Goal: Use online tool/utility: Use online tool/utility

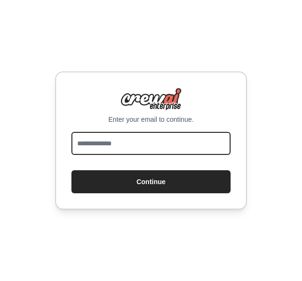
click at [144, 147] on input "email" at bounding box center [150, 143] width 159 height 23
type input "**********"
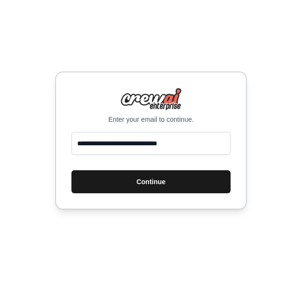
click at [129, 185] on button "Continue" at bounding box center [150, 181] width 159 height 23
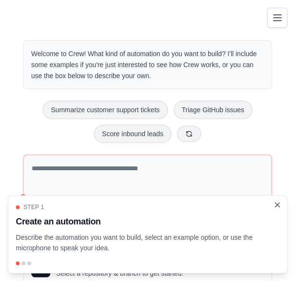
click at [276, 205] on icon "Close walkthrough" at bounding box center [277, 204] width 9 height 9
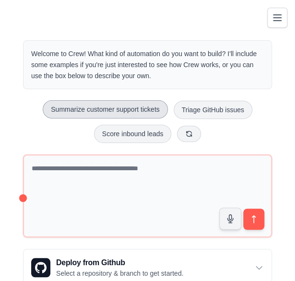
scroll to position [73, 0]
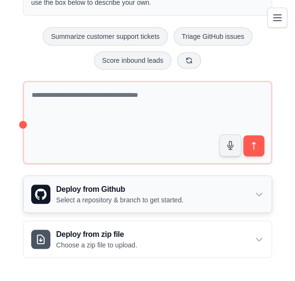
click at [206, 198] on div "Deploy from Github Select a repository & branch to get started." at bounding box center [147, 194] width 248 height 36
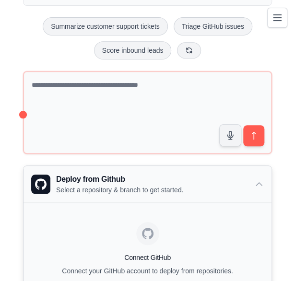
scroll to position [82, 0]
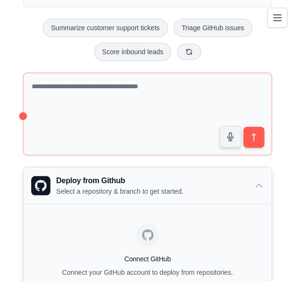
click at [260, 183] on icon at bounding box center [259, 186] width 10 height 10
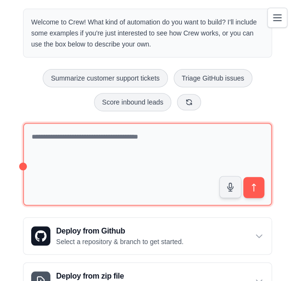
scroll to position [0, 0]
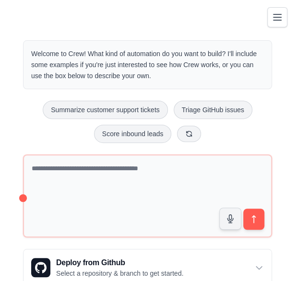
click at [269, 18] on button "Toggle navigation" at bounding box center [277, 17] width 20 height 20
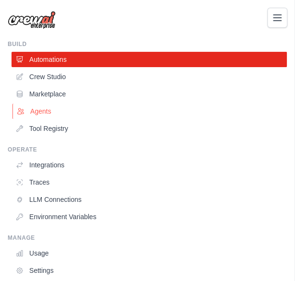
click at [41, 114] on link "Agents" at bounding box center [149, 111] width 275 height 15
click at [73, 204] on link "LLM Connections" at bounding box center [149, 199] width 275 height 15
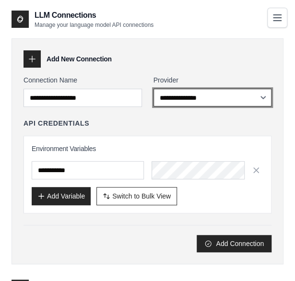
click at [167, 100] on select "**********" at bounding box center [212, 98] width 118 height 18
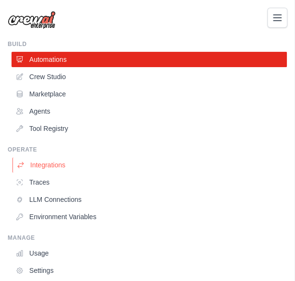
click at [47, 163] on link "Integrations" at bounding box center [149, 164] width 275 height 15
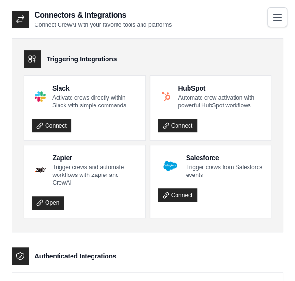
click at [280, 15] on icon "Toggle navigation" at bounding box center [277, 18] width 12 height 12
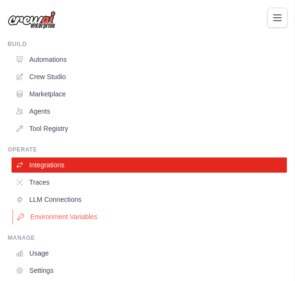
click at [40, 220] on link "Environment Variables" at bounding box center [149, 216] width 275 height 15
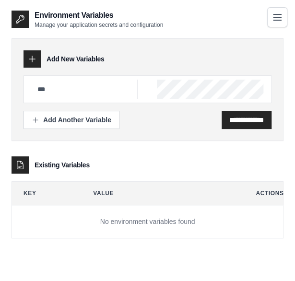
click at [270, 20] on button "Toggle navigation" at bounding box center [277, 17] width 20 height 20
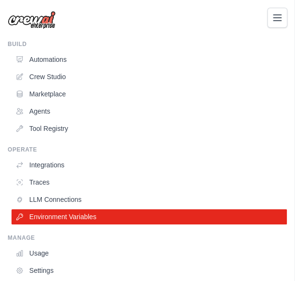
scroll to position [19, 0]
click at [47, 162] on link "Integrations" at bounding box center [149, 164] width 275 height 15
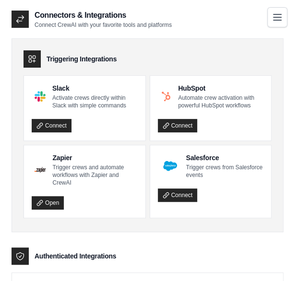
click at [272, 13] on icon "Toggle navigation" at bounding box center [277, 18] width 12 height 12
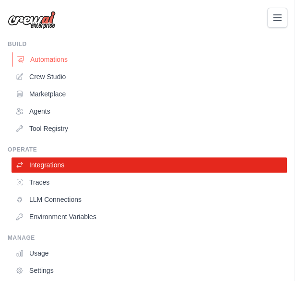
click at [47, 57] on link "Automations" at bounding box center [149, 59] width 275 height 15
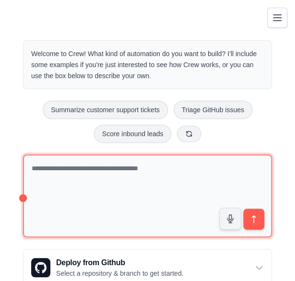
click at [101, 184] on textarea at bounding box center [147, 195] width 249 height 83
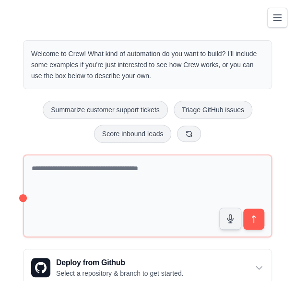
click at [281, 30] on div "Welcome to Crew! What kind of automation do you want to build? I'll include som…" at bounding box center [148, 186] width 272 height 322
click at [276, 22] on icon "Toggle navigation" at bounding box center [277, 18] width 12 height 12
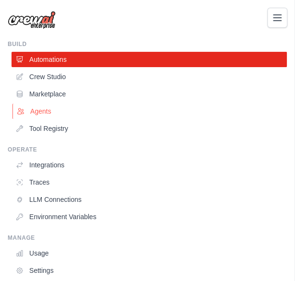
click at [45, 110] on link "Agents" at bounding box center [149, 111] width 275 height 15
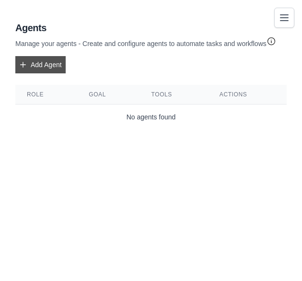
click at [58, 67] on link "Add Agent" at bounding box center [40, 64] width 50 height 17
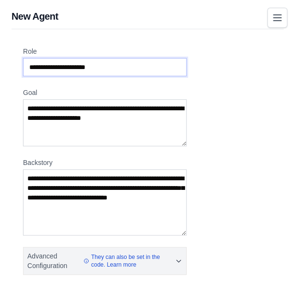
click at [175, 69] on input "Role" at bounding box center [104, 67] width 163 height 18
type input "*******"
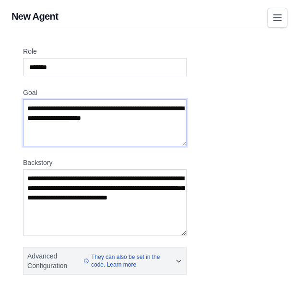
click at [168, 142] on textarea "Goal" at bounding box center [104, 122] width 163 height 47
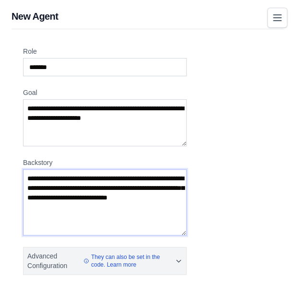
click at [135, 204] on textarea "Backstory" at bounding box center [104, 202] width 163 height 66
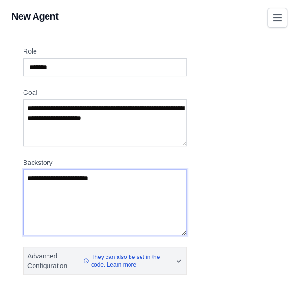
type textarea "**********"
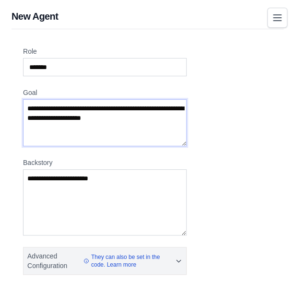
click at [68, 121] on textarea "Goal" at bounding box center [104, 122] width 163 height 47
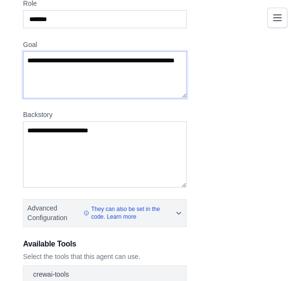
scroll to position [48, 0]
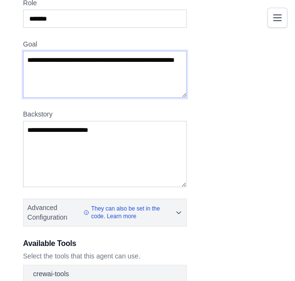
type textarea "**********"
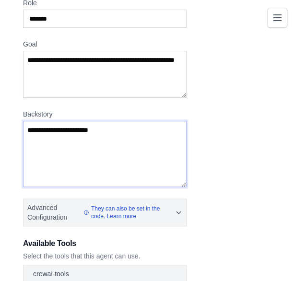
click at [136, 137] on textarea "**********" at bounding box center [104, 154] width 163 height 66
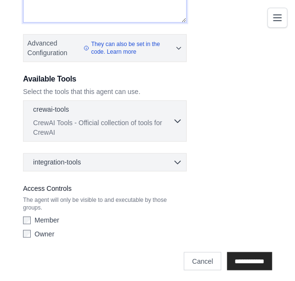
scroll to position [213, 0]
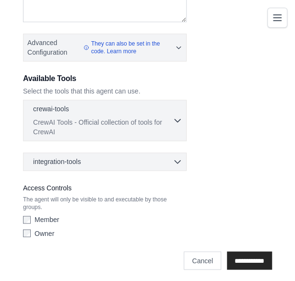
drag, startPoint x: 96, startPoint y: 210, endPoint x: 91, endPoint y: 217, distance: 8.2
click at [91, 217] on div "Member" at bounding box center [104, 220] width 163 height 10
click at [233, 256] on input "**********" at bounding box center [249, 260] width 45 height 18
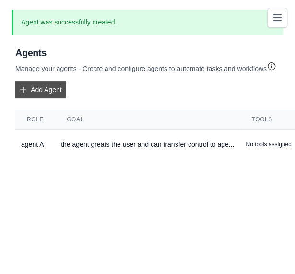
click at [44, 92] on link "Add Agent" at bounding box center [40, 89] width 50 height 17
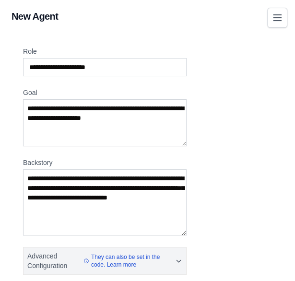
drag, startPoint x: 128, startPoint y: 57, endPoint x: 120, endPoint y: 66, distance: 11.9
click at [120, 66] on div "Role" at bounding box center [104, 61] width 163 height 30
click at [120, 66] on input "Role" at bounding box center [104, 67] width 163 height 18
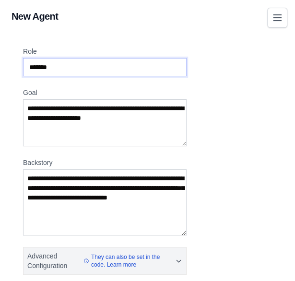
type input "*******"
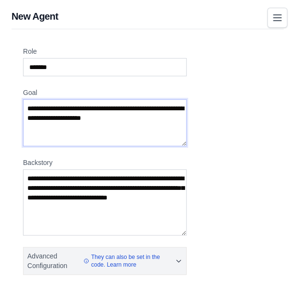
click at [108, 108] on textarea "Goal" at bounding box center [104, 122] width 163 height 47
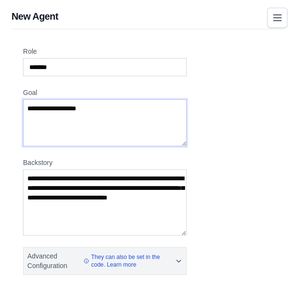
type textarea "**********"
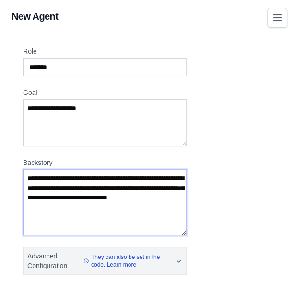
click at [90, 181] on textarea "Backstory" at bounding box center [104, 202] width 163 height 66
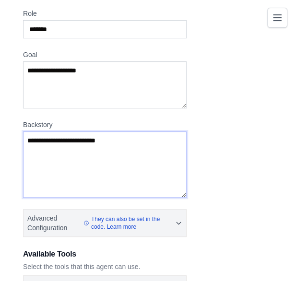
scroll to position [215, 0]
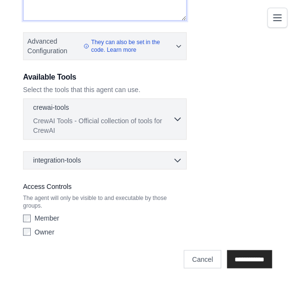
type textarea "**********"
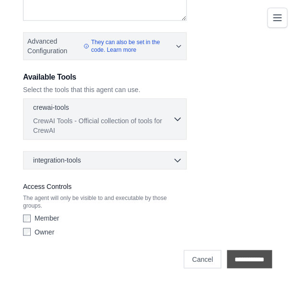
click at [237, 250] on input "**********" at bounding box center [249, 259] width 45 height 18
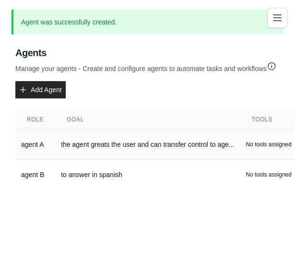
click at [96, 140] on td "the agent greats the user and can transfer control to age..." at bounding box center [147, 144] width 185 height 30
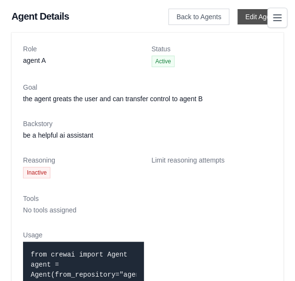
click at [248, 13] on link "Edit Agent" at bounding box center [260, 16] width 46 height 15
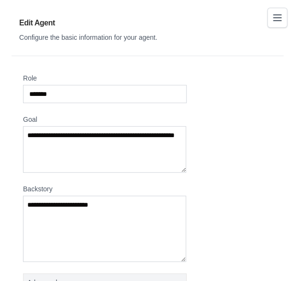
scroll to position [242, 0]
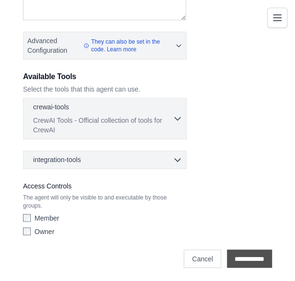
click at [227, 253] on input "**********" at bounding box center [249, 258] width 45 height 18
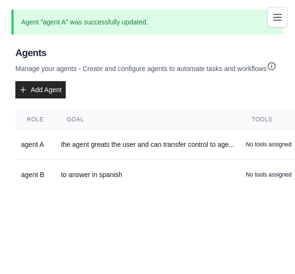
click at [273, 16] on icon "Toggle navigation" at bounding box center [277, 18] width 12 height 12
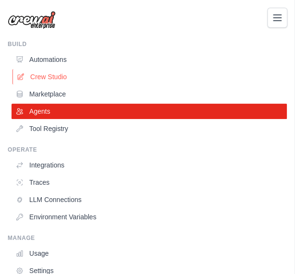
click at [47, 72] on link "Crew Studio" at bounding box center [149, 76] width 275 height 15
click at [55, 78] on link "Crew Studio" at bounding box center [149, 76] width 275 height 15
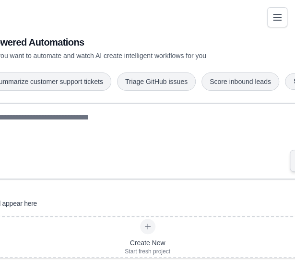
click at [279, 19] on icon "Toggle navigation" at bounding box center [277, 18] width 12 height 12
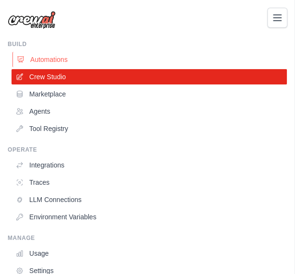
click at [36, 56] on link "Automations" at bounding box center [149, 59] width 275 height 15
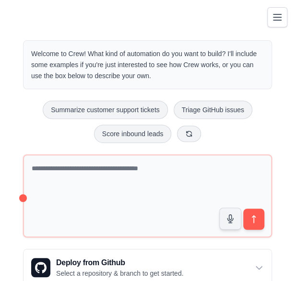
click at [274, 19] on icon "Toggle navigation" at bounding box center [277, 18] width 12 height 12
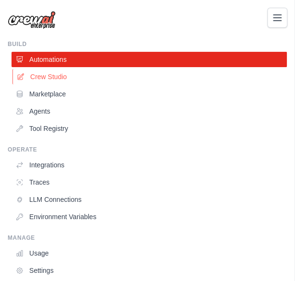
click at [52, 77] on link "Crew Studio" at bounding box center [149, 76] width 275 height 15
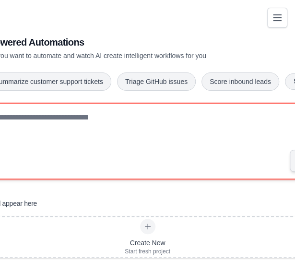
click at [110, 114] on textarea at bounding box center [147, 141] width 389 height 77
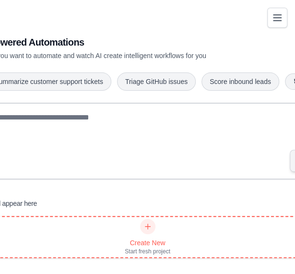
click at [149, 230] on icon at bounding box center [148, 226] width 8 height 8
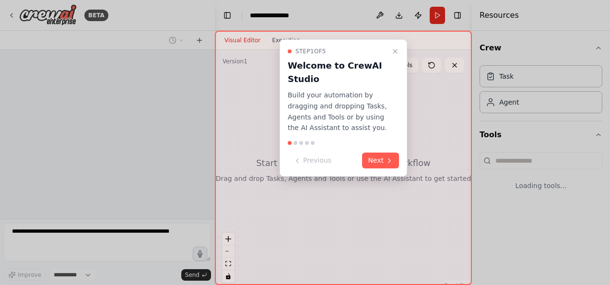
select select "****"
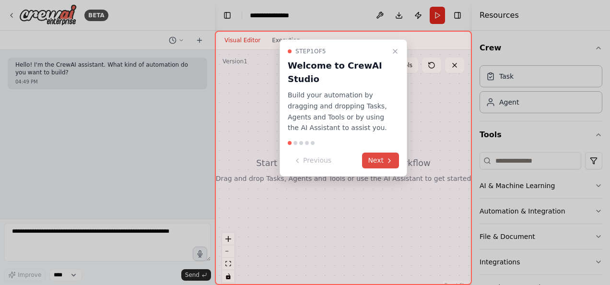
click at [302, 155] on button "Next" at bounding box center [380, 160] width 37 height 16
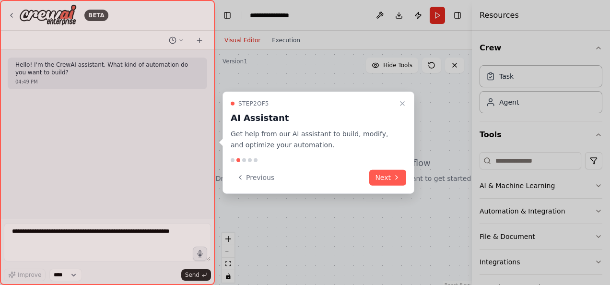
click at [302, 155] on div "Step 2 of 5 AI Assistant Get help from our AI assistant to build, modify, and o…" at bounding box center [318, 143] width 192 height 102
drag, startPoint x: 388, startPoint y: 187, endPoint x: 387, endPoint y: 180, distance: 6.7
click at [302, 180] on div "Step 2 of 5 AI Assistant Get help from our AI assistant to build, modify, and o…" at bounding box center [318, 143] width 192 height 102
click at [302, 180] on button "Next" at bounding box center [387, 177] width 37 height 16
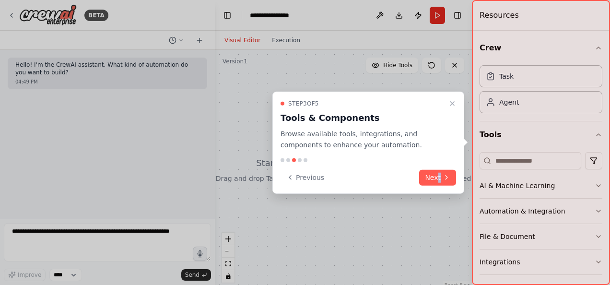
click at [302, 180] on div "Previous Next" at bounding box center [367, 177] width 175 height 16
drag, startPoint x: 387, startPoint y: 180, endPoint x: 432, endPoint y: 175, distance: 44.9
click at [302, 175] on button "Next" at bounding box center [437, 177] width 37 height 16
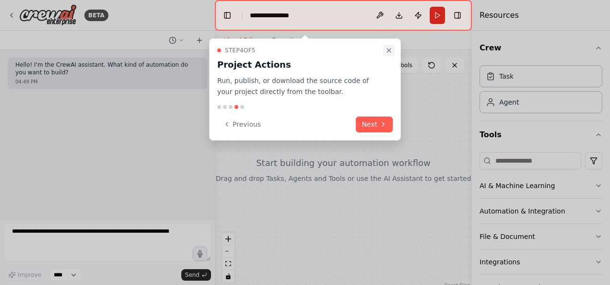
click at [302, 52] on icon "Close walkthrough" at bounding box center [389, 50] width 4 height 4
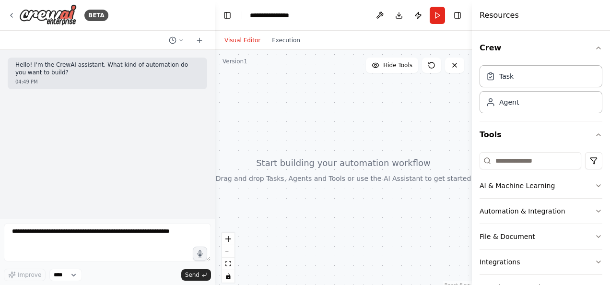
click at [302, 111] on div at bounding box center [343, 170] width 257 height 240
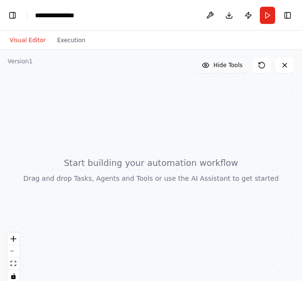
click at [240, 66] on span "Hide Tools" at bounding box center [227, 65] width 29 height 8
click at [240, 66] on span "Show Tools" at bounding box center [227, 65] width 32 height 8
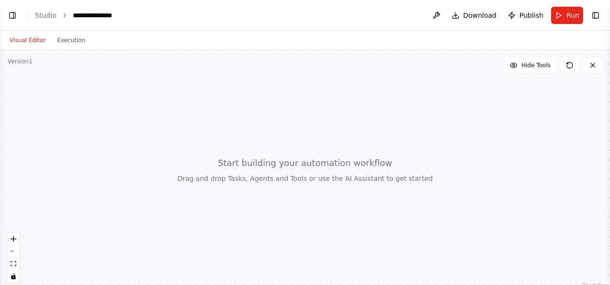
select select "****"
click at [302, 16] on button "Toggle Right Sidebar" at bounding box center [595, 15] width 13 height 13
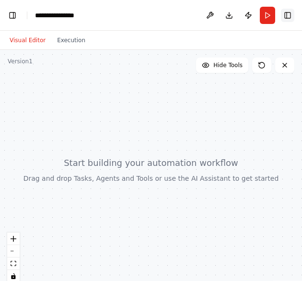
click at [290, 16] on button "Toggle Right Sidebar" at bounding box center [287, 15] width 13 height 13
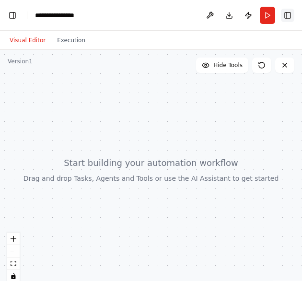
click at [291, 16] on button "Toggle Right Sidebar" at bounding box center [287, 15] width 13 height 13
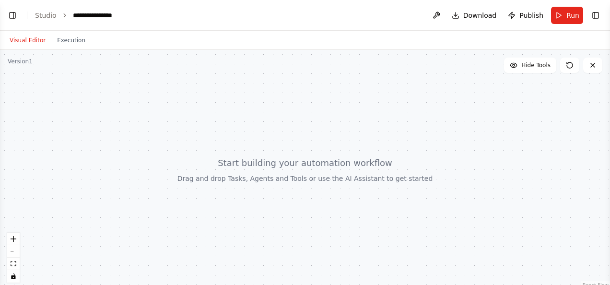
select select "****"
click at [302, 9] on header "**********" at bounding box center [305, 15] width 610 height 31
click at [302, 15] on button "Toggle Right Sidebar" at bounding box center [595, 15] width 13 height 13
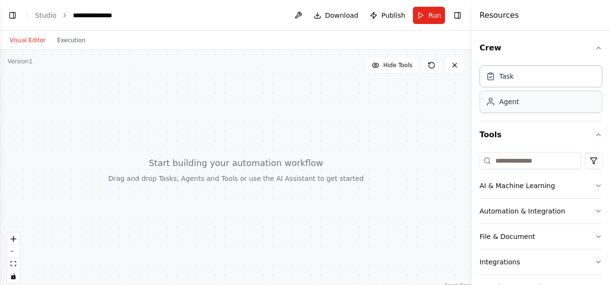
click at [302, 102] on div "Agent" at bounding box center [509, 102] width 20 height 10
click at [302, 101] on div "Agent" at bounding box center [540, 102] width 123 height 22
click at [302, 107] on div "Agent" at bounding box center [540, 102] width 123 height 22
click at [302, 72] on div "Task" at bounding box center [540, 75] width 123 height 22
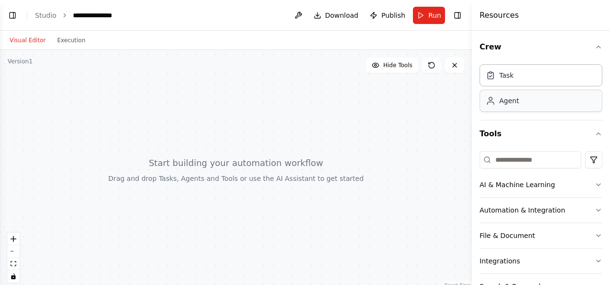
click at [302, 106] on div "Agent" at bounding box center [540, 101] width 123 height 22
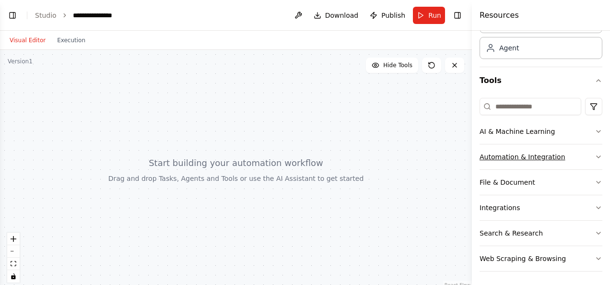
click at [302, 154] on icon "button" at bounding box center [598, 157] width 8 height 8
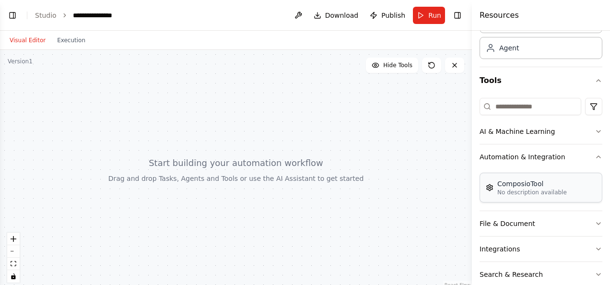
click at [302, 192] on p "No description available" at bounding box center [532, 192] width 70 height 8
click at [302, 190] on p "No description available" at bounding box center [532, 192] width 70 height 8
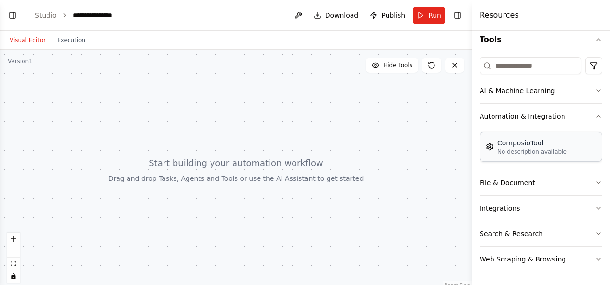
scroll to position [0, 0]
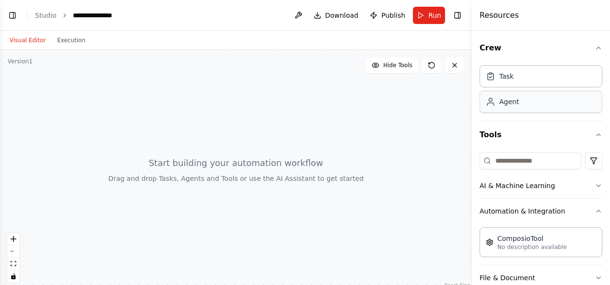
click at [302, 106] on div "Agent" at bounding box center [540, 102] width 123 height 22
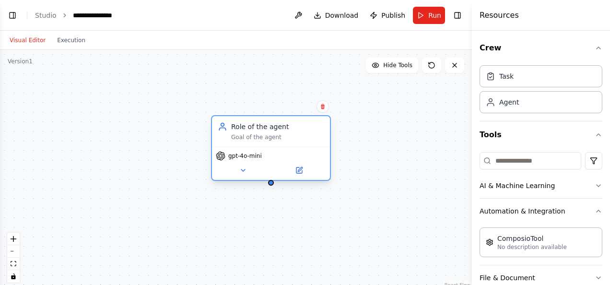
drag, startPoint x: 438, startPoint y: 141, endPoint x: 254, endPoint y: 141, distance: 184.6
click at [254, 141] on div "Role of the agent Goal of the agent" at bounding box center [271, 131] width 118 height 31
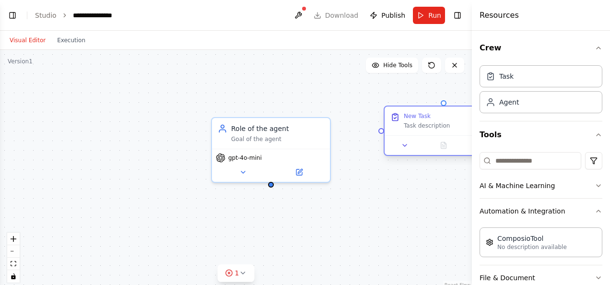
drag, startPoint x: 453, startPoint y: 118, endPoint x: 353, endPoint y: 122, distance: 99.3
click at [302, 122] on div "New Task Task description" at bounding box center [450, 120] width 93 height 17
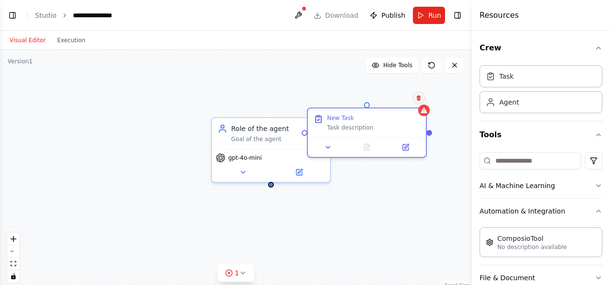
click at [302, 102] on button at bounding box center [418, 98] width 12 height 12
click at [302, 98] on button "Confirm" at bounding box center [391, 98] width 34 height 12
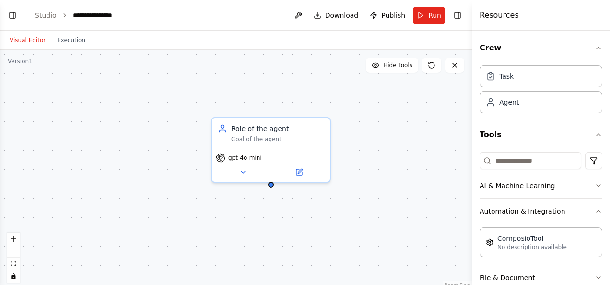
click at [302, 75] on div "Role of the agent Goal of the agent gpt-4o-mini" at bounding box center [236, 170] width 472 height 240
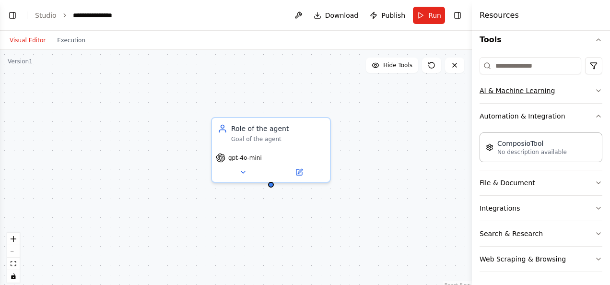
click at [302, 90] on icon "button" at bounding box center [598, 91] width 4 height 2
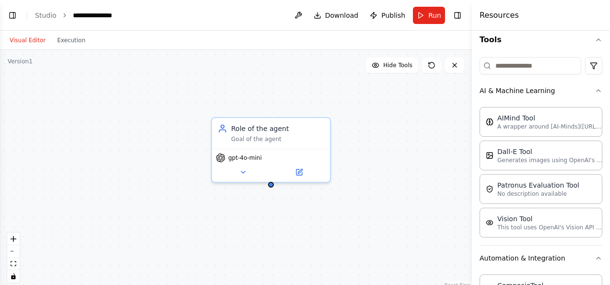
scroll to position [96, 0]
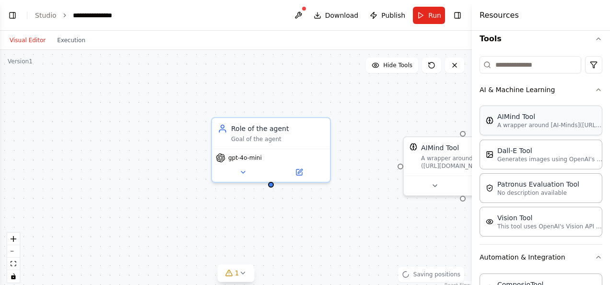
click at [302, 131] on div "AIMind Tool A wrapper around [AI-Minds](https://mindsdb.com/minds). Useful for …" at bounding box center [540, 120] width 123 height 30
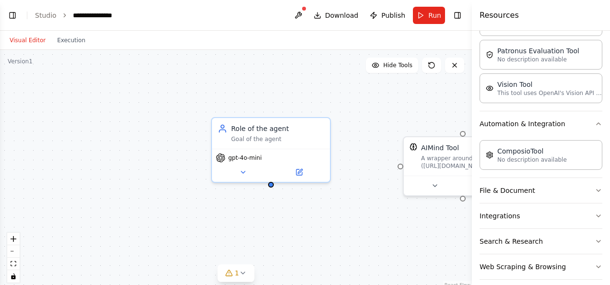
scroll to position [236, 0]
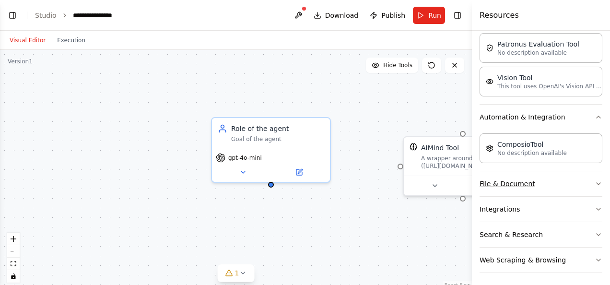
click at [302, 186] on button "File & Document" at bounding box center [540, 183] width 123 height 25
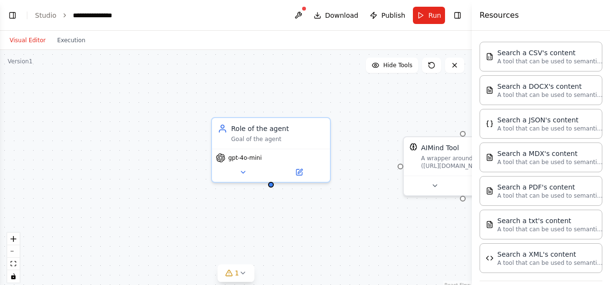
scroll to position [476, 0]
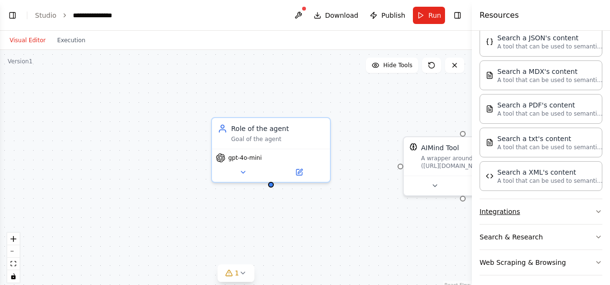
click at [302, 211] on button "Integrations" at bounding box center [540, 211] width 123 height 25
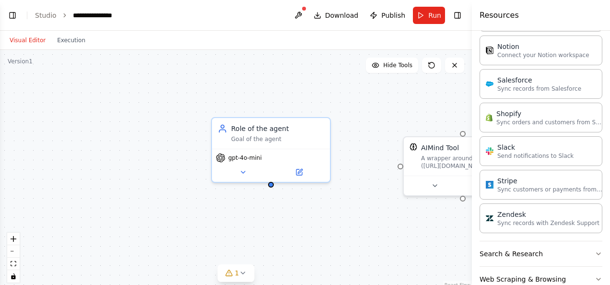
scroll to position [1115, 0]
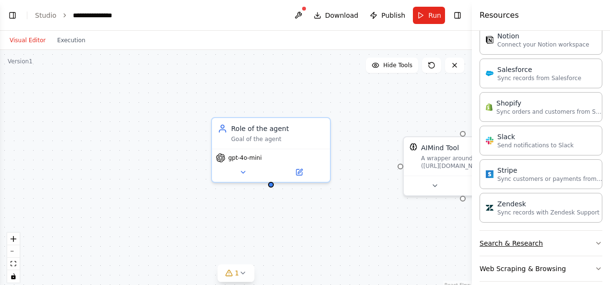
click at [302, 235] on button "Search & Research" at bounding box center [540, 243] width 123 height 25
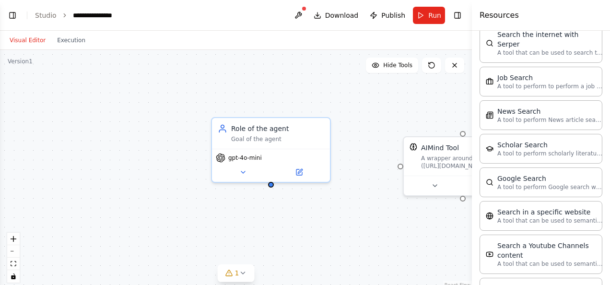
scroll to position [1598, 0]
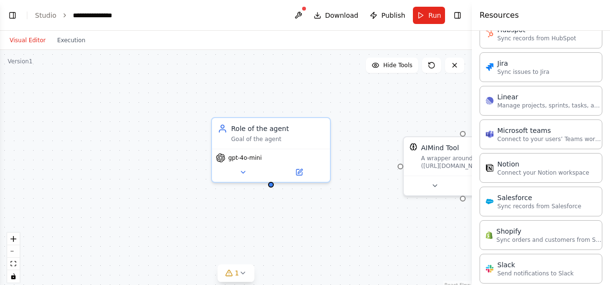
scroll to position [983, 0]
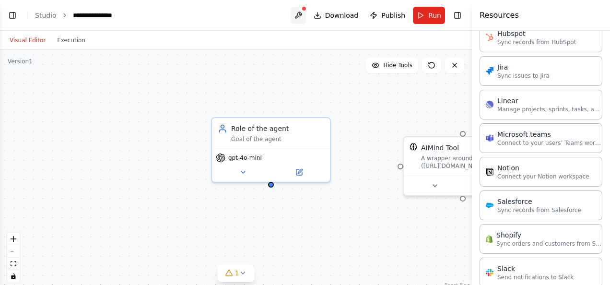
click at [302, 11] on button at bounding box center [298, 15] width 15 height 17
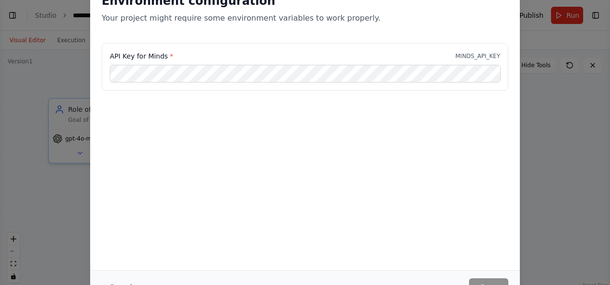
select select "****"
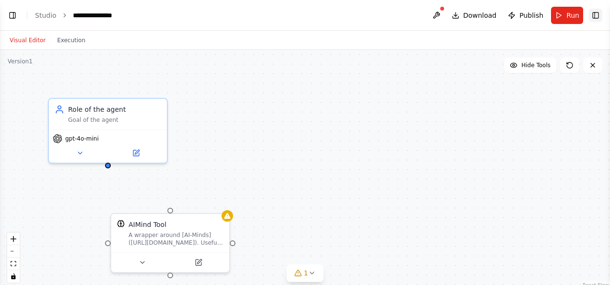
click at [302, 14] on button "Toggle Right Sidebar" at bounding box center [595, 15] width 13 height 13
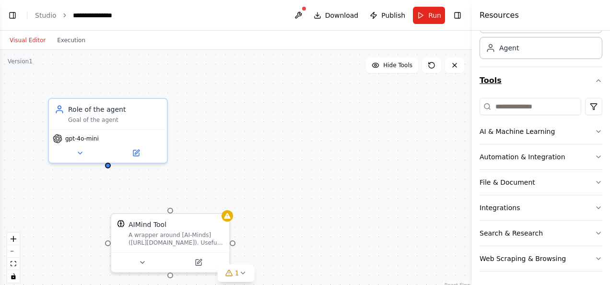
scroll to position [53, 0]
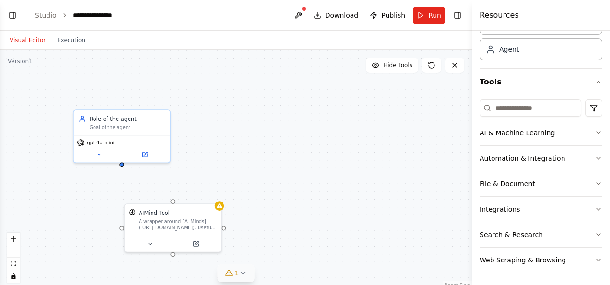
click at [244, 273] on icon at bounding box center [243, 273] width 8 height 8
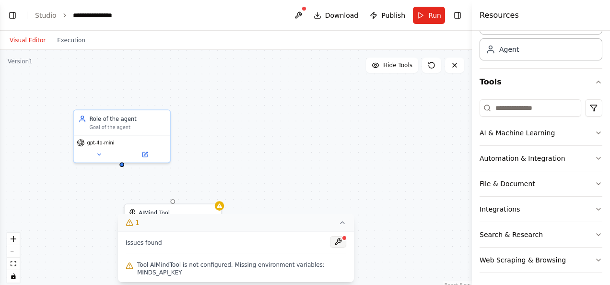
click at [302, 238] on button at bounding box center [338, 242] width 16 height 12
click at [302, 80] on button "Tools" at bounding box center [540, 82] width 123 height 27
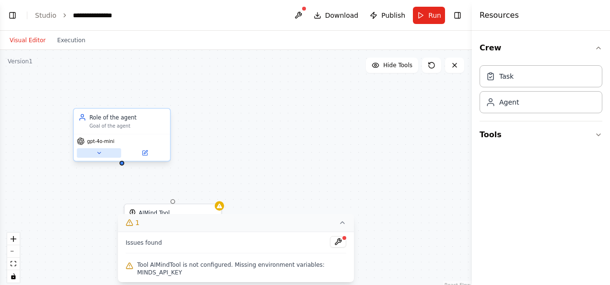
click at [102, 154] on icon at bounding box center [99, 153] width 6 height 6
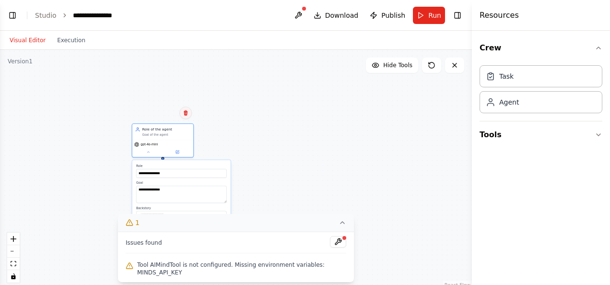
click at [186, 113] on icon at bounding box center [186, 112] width 4 height 5
click at [172, 111] on button "Confirm" at bounding box center [158, 113] width 34 height 12
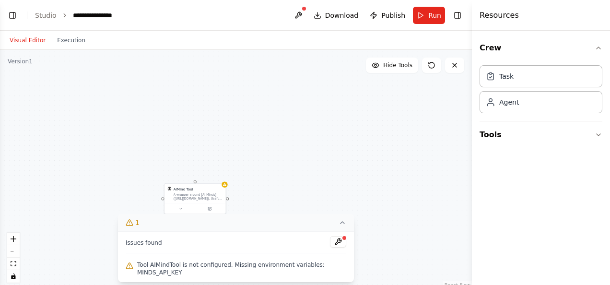
click at [302, 224] on button "1" at bounding box center [236, 223] width 236 height 18
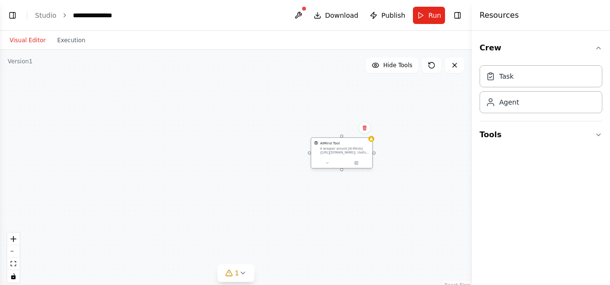
drag, startPoint x: 201, startPoint y: 201, endPoint x: 357, endPoint y: 154, distance: 162.9
click at [302, 154] on div "AIMind Tool A wrapper around [AI-Minds](https://mindsdb.com/minds). Useful for …" at bounding box center [342, 152] width 62 height 31
click at [302, 130] on icon at bounding box center [383, 129] width 6 height 6
click at [302, 129] on button "Confirm" at bounding box center [355, 129] width 34 height 12
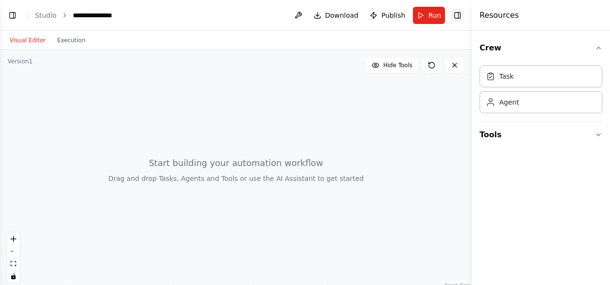
click at [302, 17] on button "Toggle Right Sidebar" at bounding box center [457, 15] width 13 height 13
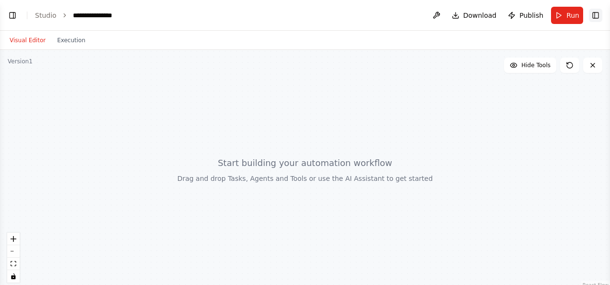
click at [302, 13] on button "Toggle Right Sidebar" at bounding box center [595, 15] width 13 height 13
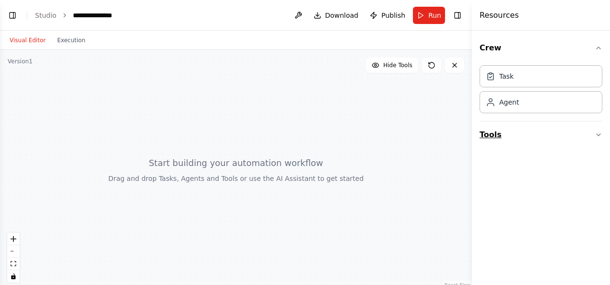
click at [302, 133] on button "Tools" at bounding box center [540, 134] width 123 height 27
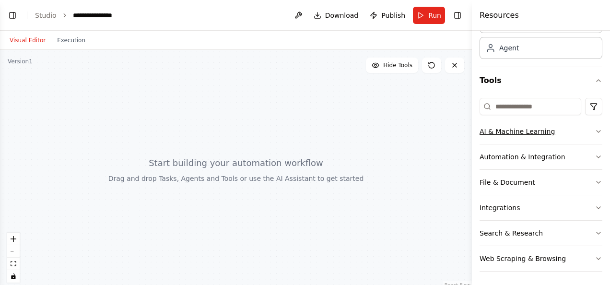
scroll to position [54, 0]
click at [302, 183] on button "File & Document" at bounding box center [540, 182] width 123 height 25
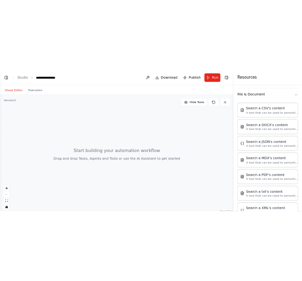
scroll to position [186, 0]
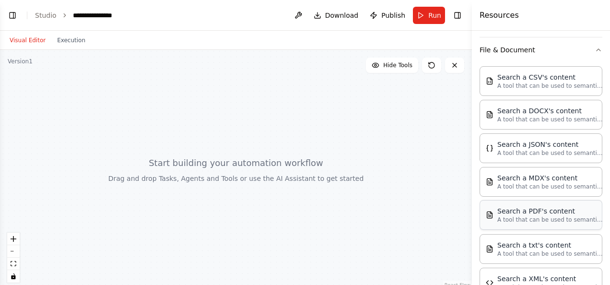
click at [302, 224] on div "Search a PDF's content A tool that can be used to semantic search a query from …" at bounding box center [540, 215] width 123 height 30
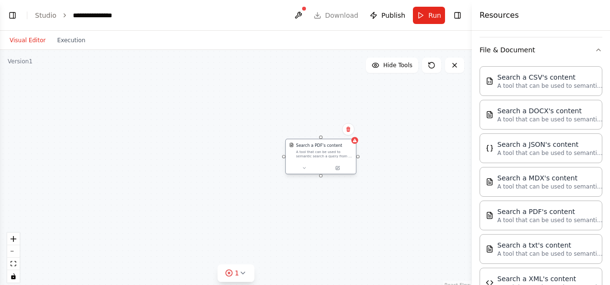
drag, startPoint x: 352, startPoint y: 167, endPoint x: 289, endPoint y: 156, distance: 64.7
click at [289, 156] on div "Search a PDF's content A tool that can be used to semantic search a query from …" at bounding box center [320, 150] width 63 height 16
click at [302, 174] on div at bounding box center [320, 170] width 85 height 14
click at [300, 174] on div at bounding box center [320, 170] width 85 height 14
click at [300, 167] on button at bounding box center [300, 170] width 39 height 8
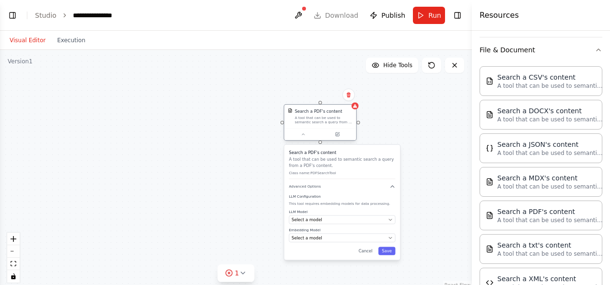
drag, startPoint x: 314, startPoint y: 174, endPoint x: 312, endPoint y: 127, distance: 46.5
click at [302, 127] on div "Search a PDF's content A tool that can be used to semantic search a query from …" at bounding box center [320, 116] width 72 height 23
click at [302, 218] on div "Select a model" at bounding box center [338, 220] width 94 height 6
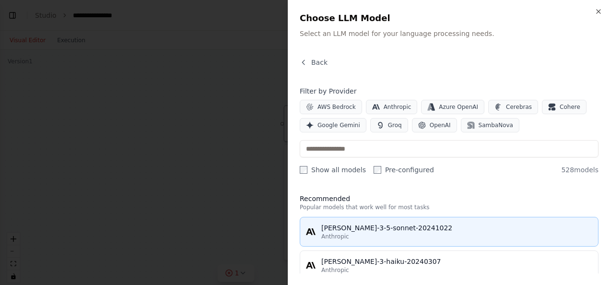
click at [302, 233] on span "Anthropic" at bounding box center [335, 236] width 28 height 8
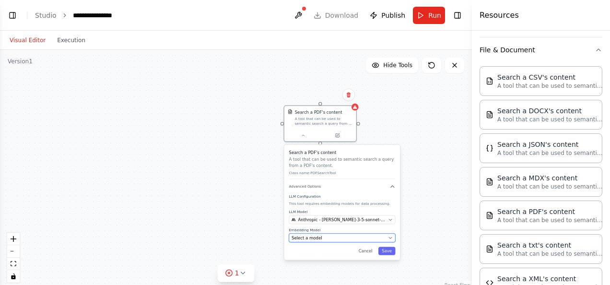
click at [302, 235] on div "Select a model" at bounding box center [338, 238] width 94 height 6
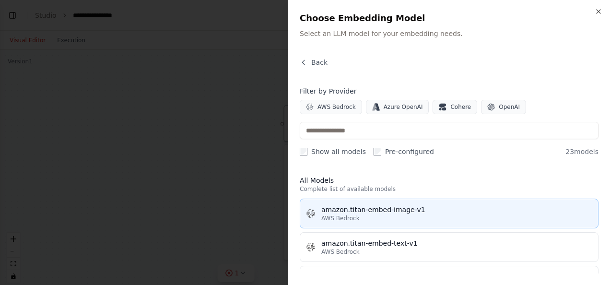
click at [302, 214] on span "AWS Bedrock" at bounding box center [340, 218] width 38 height 8
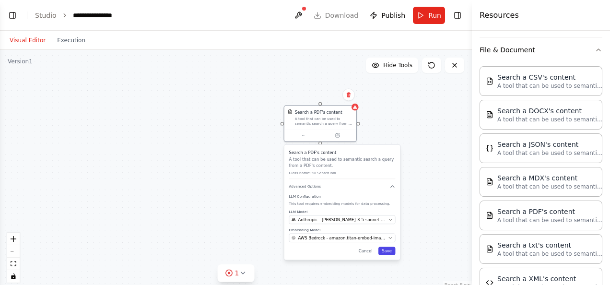
click at [302, 248] on button "Save" at bounding box center [386, 251] width 17 height 8
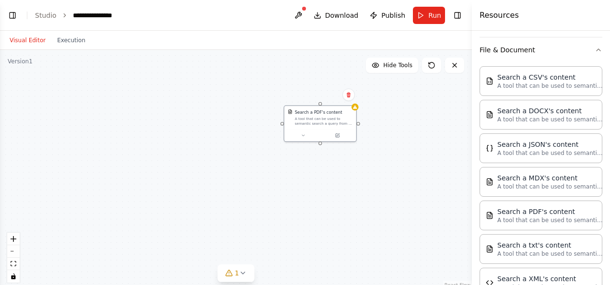
click at [302, 156] on div "Search a PDF's content A tool that can be used to semantic search a query from …" at bounding box center [236, 170] width 472 height 240
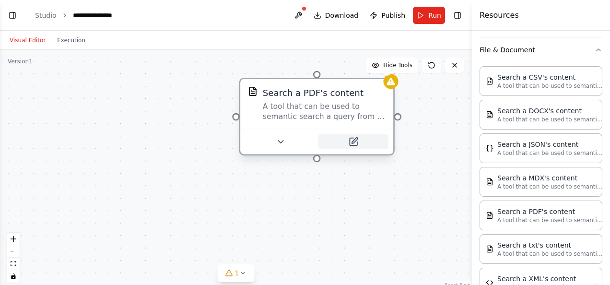
click at [302, 142] on icon at bounding box center [353, 142] width 10 height 10
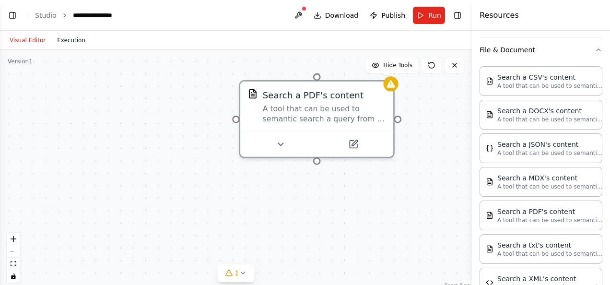
click at [60, 43] on button "Execution" at bounding box center [71, 41] width 40 height 12
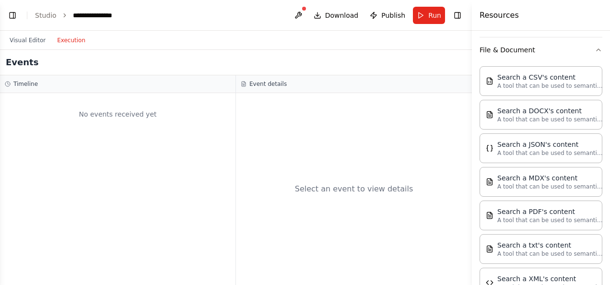
click at [112, 151] on div "No events received yet" at bounding box center [117, 189] width 235 height 192
click at [302, 163] on div "Select an event to view details" at bounding box center [354, 189] width 236 height 192
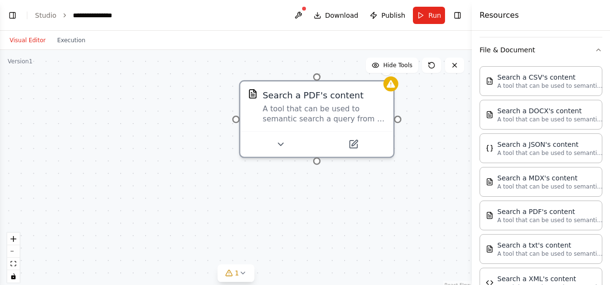
click at [26, 40] on button "Visual Editor" at bounding box center [27, 41] width 47 height 12
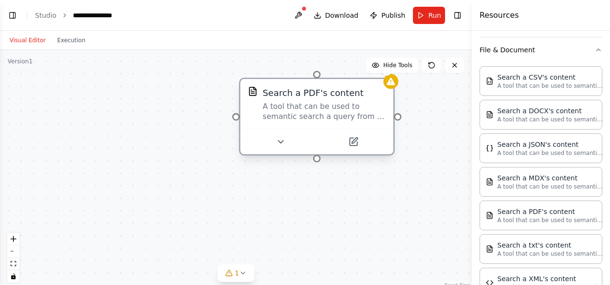
click at [302, 90] on div "Search a PDF's content A tool that can be used to semantic search a query from …" at bounding box center [316, 104] width 153 height 50
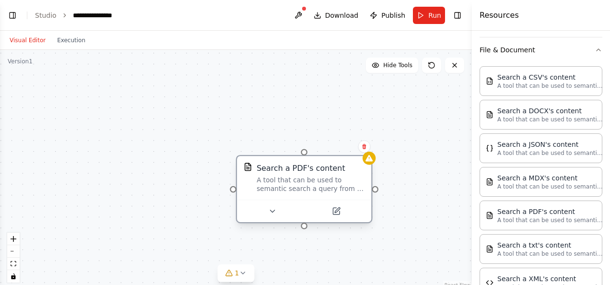
drag, startPoint x: 372, startPoint y: 99, endPoint x: 341, endPoint y: 187, distance: 93.4
click at [302, 187] on div "A tool that can be used to semantic search a query from a PDF's content." at bounding box center [310, 183] width 108 height 17
click at [302, 138] on div "Search a PDF's content A tool that can be used to semantic search a query from …" at bounding box center [236, 170] width 472 height 240
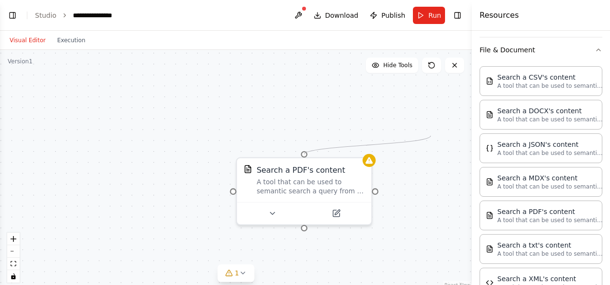
drag, startPoint x: 376, startPoint y: 187, endPoint x: 431, endPoint y: 133, distance: 77.0
click at [302, 133] on div "Search a PDF's content A tool that can be used to semantic search a query from …" at bounding box center [236, 170] width 472 height 240
click at [302, 152] on div at bounding box center [304, 152] width 7 height 7
drag, startPoint x: 305, startPoint y: 153, endPoint x: 304, endPoint y: 138, distance: 14.9
click at [302, 138] on div "Search a PDF's content A tool that can be used to semantic search a query from …" at bounding box center [236, 170] width 472 height 240
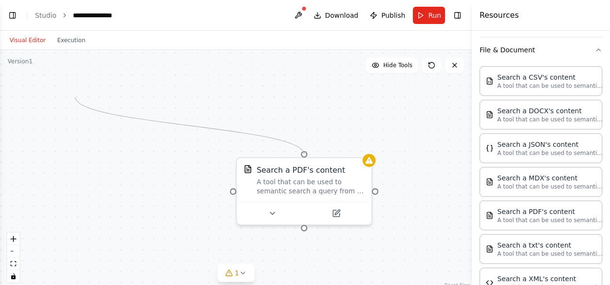
drag, startPoint x: 304, startPoint y: 153, endPoint x: 75, endPoint y: 97, distance: 235.4
click at [75, 97] on div "Search a PDF's content A tool that can be used to semantic search a query from …" at bounding box center [236, 170] width 472 height 240
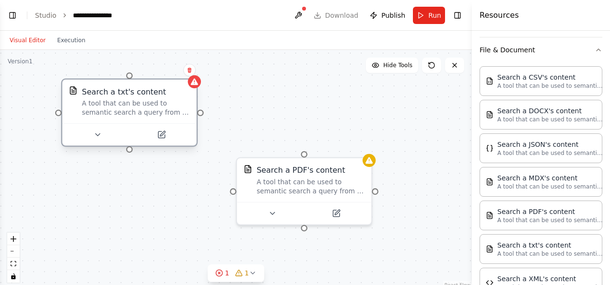
drag, startPoint x: 438, startPoint y: 155, endPoint x: 118, endPoint y: 106, distance: 323.5
click at [118, 106] on div "A tool that can be used to semantic search a query from a txt's content." at bounding box center [136, 107] width 108 height 17
drag, startPoint x: 303, startPoint y: 151, endPoint x: 201, endPoint y: 114, distance: 108.7
click at [201, 114] on div "Search a PDF's content A tool that can be used to semantic search a query from …" at bounding box center [236, 170] width 472 height 240
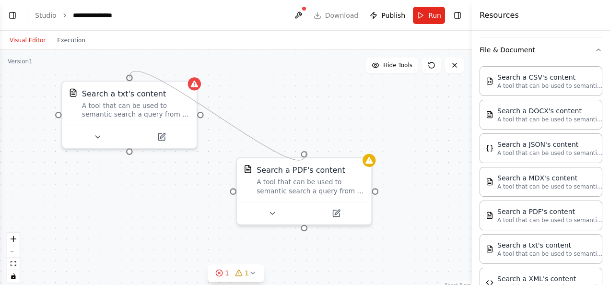
drag, startPoint x: 200, startPoint y: 111, endPoint x: 305, endPoint y: 153, distance: 113.6
click at [302, 153] on div "Search a PDF's content A tool that can be used to semantic search a query from …" at bounding box center [236, 170] width 472 height 240
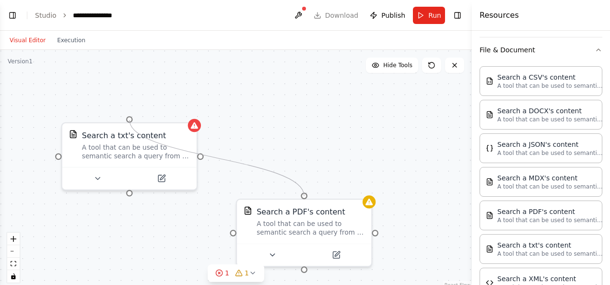
drag, startPoint x: 304, startPoint y: 150, endPoint x: 129, endPoint y: 120, distance: 177.0
click at [129, 120] on div "Search a PDF's content A tool that can be used to semantic search a query from …" at bounding box center [236, 170] width 472 height 240
click at [170, 145] on div "A tool that can be used to semantic search a query from a txt's content." at bounding box center [136, 148] width 108 height 17
click at [190, 115] on button at bounding box center [189, 111] width 12 height 12
click at [164, 113] on button "Confirm" at bounding box center [162, 112] width 34 height 12
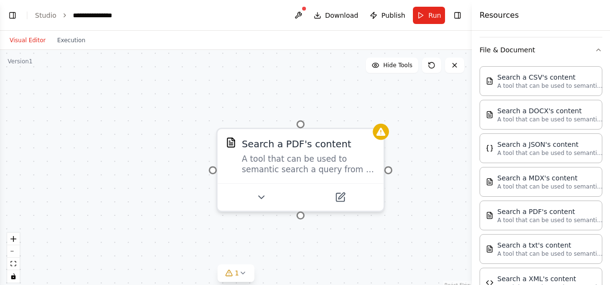
drag, startPoint x: 346, startPoint y: 95, endPoint x: 352, endPoint y: 0, distance: 95.6
click at [302, 0] on html "**********" at bounding box center [305, 142] width 610 height 285
click at [302, 244] on div "Search a PDF's content A tool that can be used to semantic search a query from …" at bounding box center [236, 170] width 472 height 240
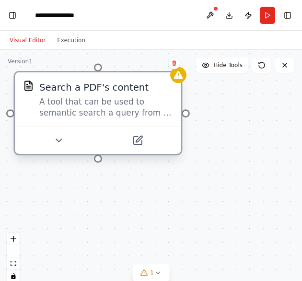
drag, startPoint x: 276, startPoint y: 164, endPoint x: 70, endPoint y: 109, distance: 213.3
click at [70, 109] on div "A tool that can be used to semantic search a query from a PDF's content." at bounding box center [106, 107] width 134 height 22
click at [57, 149] on div at bounding box center [98, 140] width 166 height 28
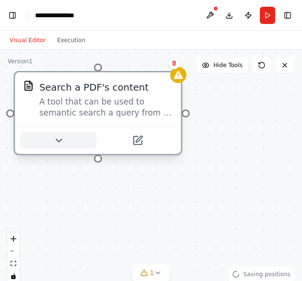
click at [58, 137] on icon at bounding box center [58, 140] width 11 height 11
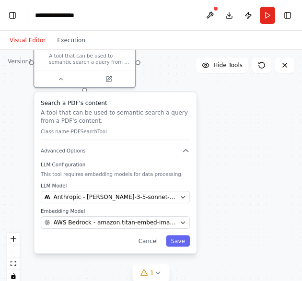
drag, startPoint x: 176, startPoint y: 134, endPoint x: 171, endPoint y: 69, distance: 65.4
click at [171, 69] on div "Search a PDF's content A tool that can be used to semantic search a query from …" at bounding box center [151, 170] width 302 height 240
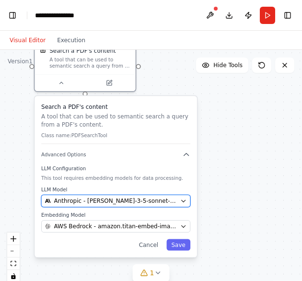
click at [135, 204] on span "Anthropic - claude-3-5-sonnet-20241022" at bounding box center [115, 201] width 123 height 8
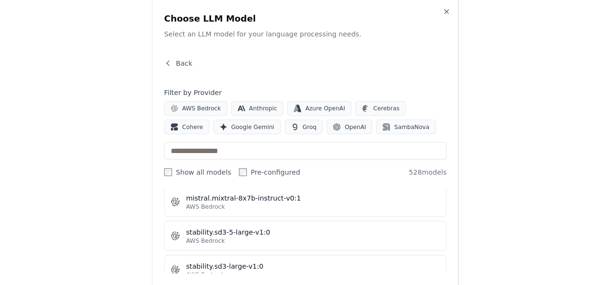
scroll to position [5370, 0]
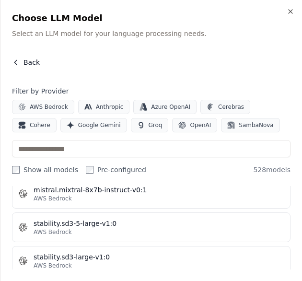
click at [22, 60] on button "Back" at bounding box center [26, 63] width 28 height 10
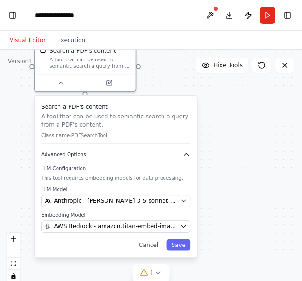
click at [184, 155] on icon "button" at bounding box center [186, 155] width 8 height 8
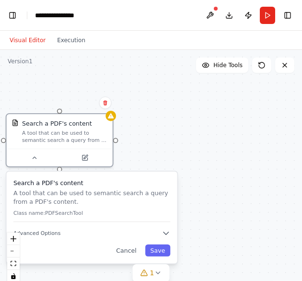
drag, startPoint x: 80, startPoint y: 137, endPoint x: 50, endPoint y: 219, distance: 87.2
click at [50, 219] on div "Search a PDF's content A tool that can be used to semantic search a query from …" at bounding box center [91, 200] width 157 height 44
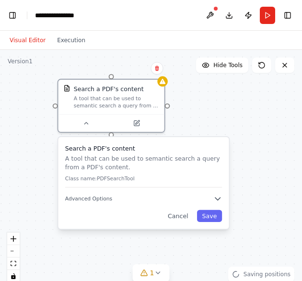
drag, startPoint x: 50, startPoint y: 219, endPoint x: 101, endPoint y: 181, distance: 63.4
click at [101, 181] on div "Search a PDF's content A tool that can be used to semantic search a query from …" at bounding box center [143, 166] width 157 height 44
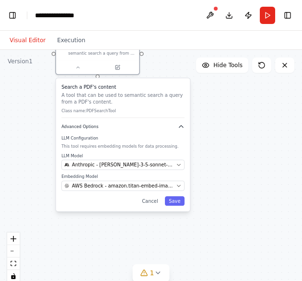
drag, startPoint x: 174, startPoint y: 209, endPoint x: 145, endPoint y: 126, distance: 88.2
click at [145, 126] on div "Search a PDF's content A tool that can be used to semantic search a query from …" at bounding box center [123, 144] width 134 height 133
click at [174, 194] on div "Search a PDF's content A tool that can be used to semantic search a query from …" at bounding box center [123, 144] width 134 height 133
click at [177, 197] on button "Save" at bounding box center [175, 201] width 20 height 10
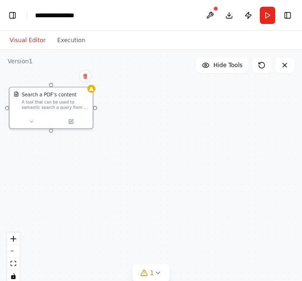
drag, startPoint x: 167, startPoint y: 150, endPoint x: 124, endPoint y: 195, distance: 62.7
click at [124, 195] on div "Search a PDF's content A tool that can be used to semantic search a query from …" at bounding box center [151, 170] width 302 height 240
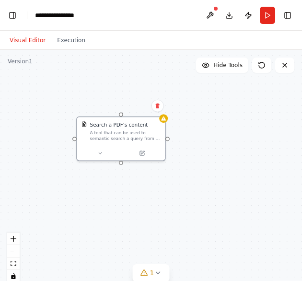
drag, startPoint x: 123, startPoint y: 197, endPoint x: 194, endPoint y: 242, distance: 83.6
click at [194, 242] on div "Search a PDF's content A tool that can be used to semantic search a query from …" at bounding box center [151, 170] width 302 height 240
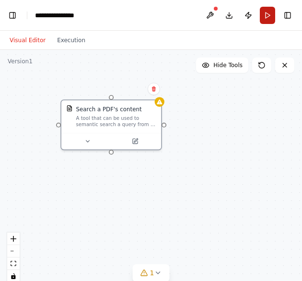
click at [268, 19] on button "Run" at bounding box center [267, 15] width 15 height 17
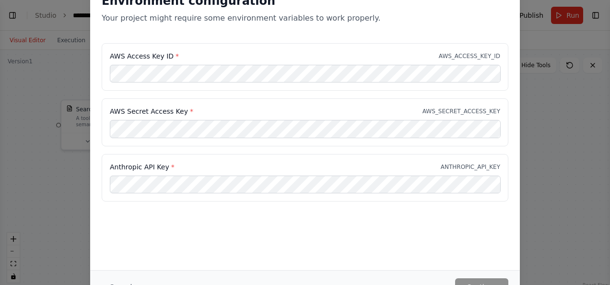
select select "****"
click at [302, 218] on div "Environment configuration Your project might require some environment variables…" at bounding box center [305, 126] width 430 height 288
click at [73, 235] on div "Environment configuration Your project might require some environment variables…" at bounding box center [305, 142] width 610 height 285
click at [302, 43] on div "Environment configuration Your project might require some environment variables…" at bounding box center [305, 142] width 610 height 285
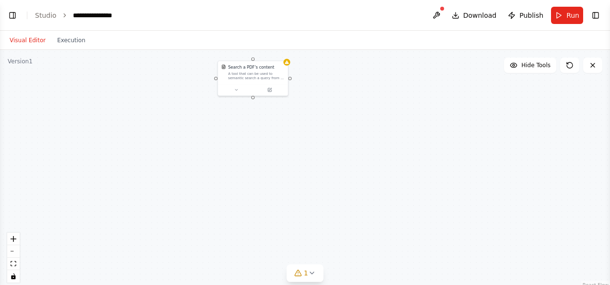
click at [377, 120] on div "Search a PDF's content A tool that can be used to semantic search a query from …" at bounding box center [305, 170] width 610 height 240
click at [242, 97] on div "Search a PDF's content A tool that can be used to semantic search a query from …" at bounding box center [305, 170] width 610 height 240
click at [238, 92] on div at bounding box center [253, 88] width 70 height 12
click at [238, 87] on icon at bounding box center [236, 88] width 5 height 5
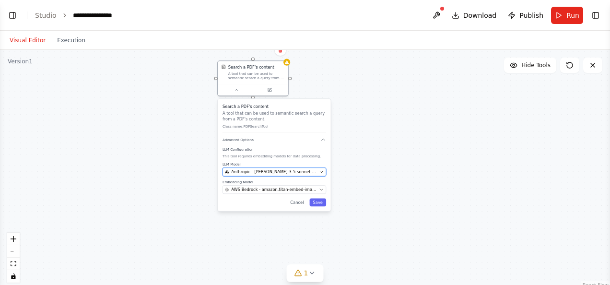
click at [246, 174] on span "Anthropic - [PERSON_NAME]-3-5-sonnet-20241022" at bounding box center [273, 172] width 85 height 6
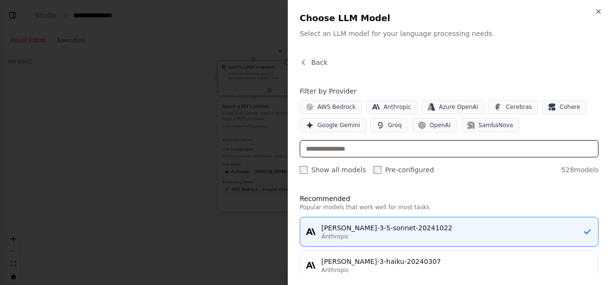
click at [408, 155] on input "text" at bounding box center [449, 148] width 299 height 17
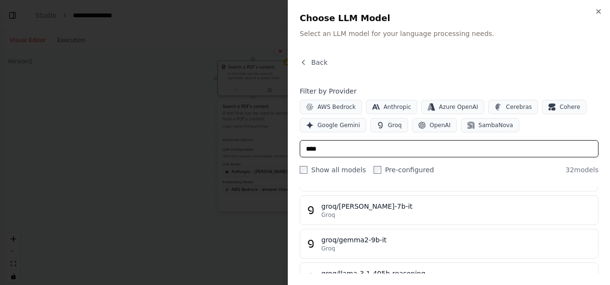
scroll to position [88, 0]
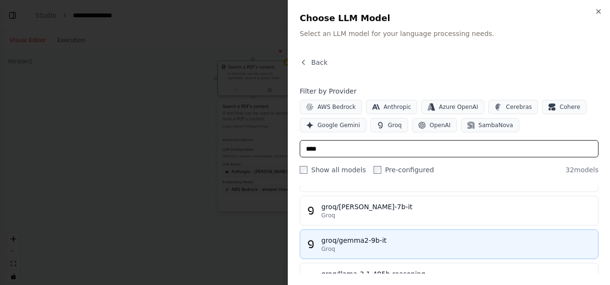
type input "****"
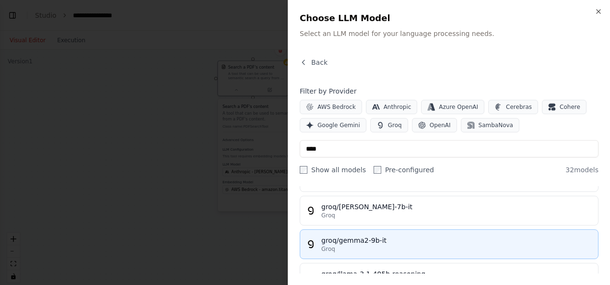
click at [372, 241] on div "groq/gemma2-9b-it" at bounding box center [456, 240] width 271 height 10
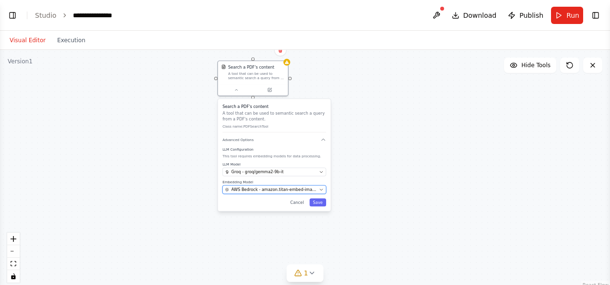
click at [277, 188] on span "AWS Bedrock - amazon.titan-embed-image-v1" at bounding box center [273, 189] width 85 height 6
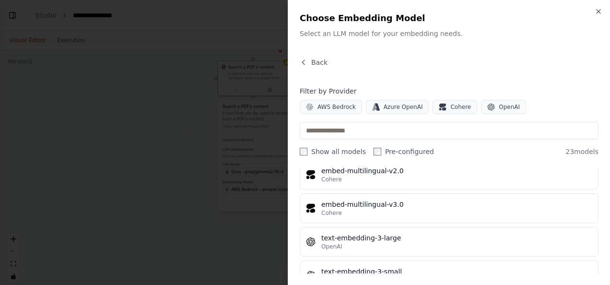
scroll to position [693, 0]
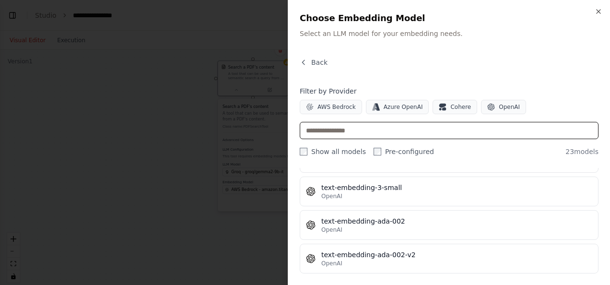
click at [371, 133] on input "text" at bounding box center [449, 130] width 299 height 17
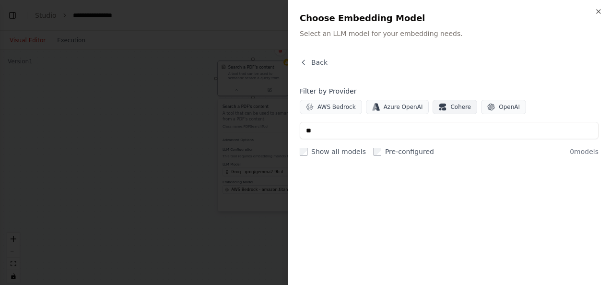
click at [446, 102] on button "Cohere" at bounding box center [454, 107] width 45 height 14
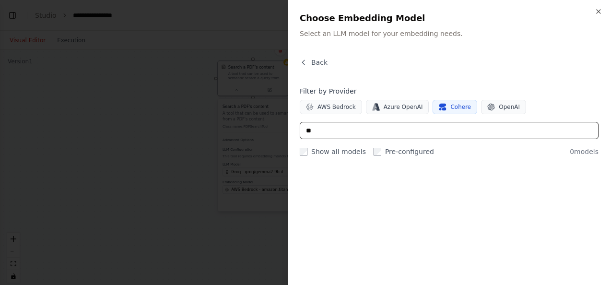
click at [359, 138] on input "**" at bounding box center [449, 130] width 299 height 17
type input "*"
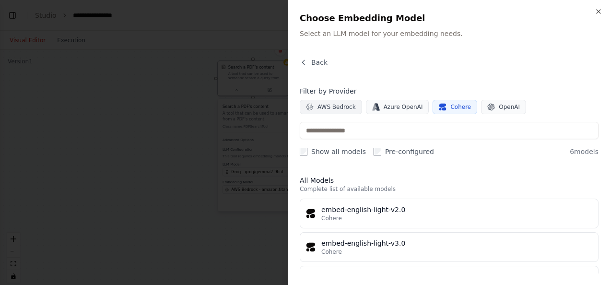
click at [337, 106] on span "AWS Bedrock" at bounding box center [336, 107] width 38 height 8
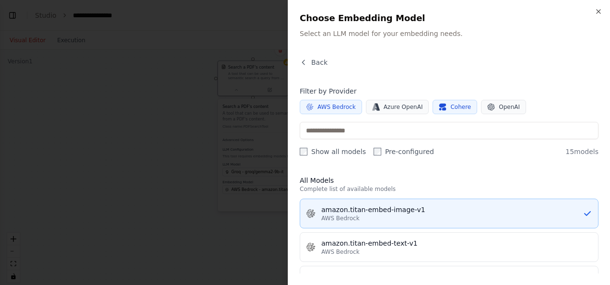
click at [350, 213] on div "amazon.titan-embed-image-v1" at bounding box center [451, 210] width 261 height 10
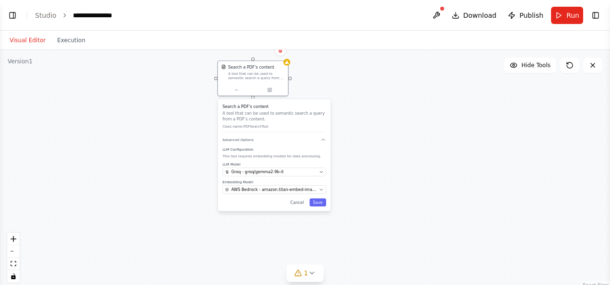
click at [322, 206] on div "Search a PDF's content A tool that can be used to semantic search a query from …" at bounding box center [274, 155] width 113 height 112
click at [322, 205] on button "Save" at bounding box center [317, 202] width 17 height 8
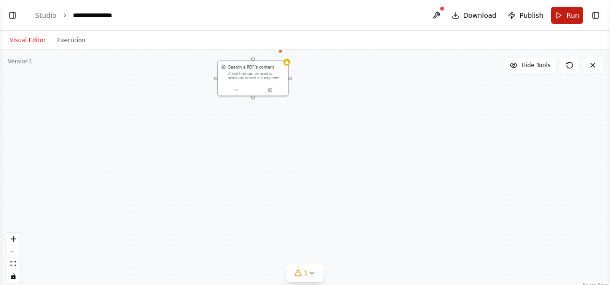
click at [562, 17] on button "Run" at bounding box center [567, 15] width 32 height 17
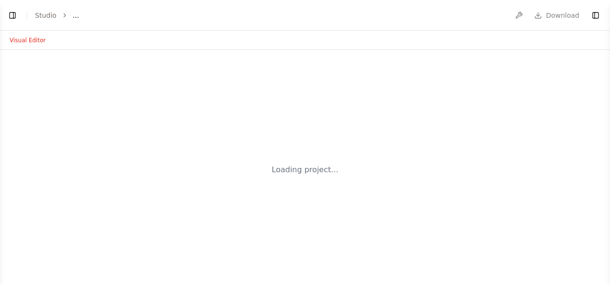
select select "****"
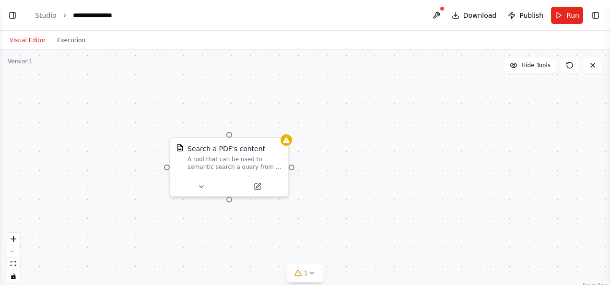
drag, startPoint x: 351, startPoint y: 119, endPoint x: 357, endPoint y: 244, distance: 124.7
click at [357, 244] on div "Search a PDF's content A tool that can be used to semantic search a query from …" at bounding box center [305, 170] width 610 height 240
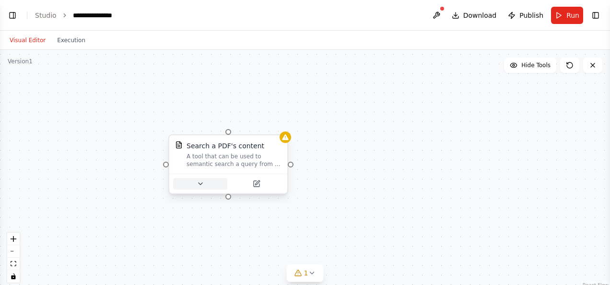
click at [191, 186] on button at bounding box center [200, 184] width 54 height 12
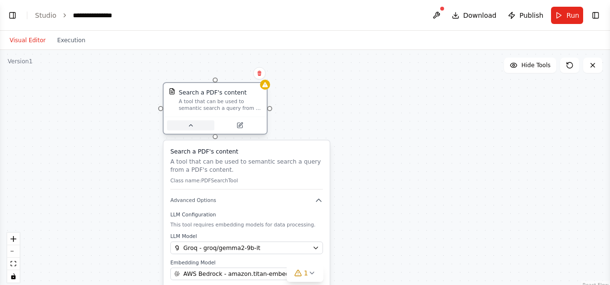
drag, startPoint x: 191, startPoint y: 186, endPoint x: 186, endPoint y: 122, distance: 64.5
click at [186, 122] on button at bounding box center [190, 125] width 47 height 10
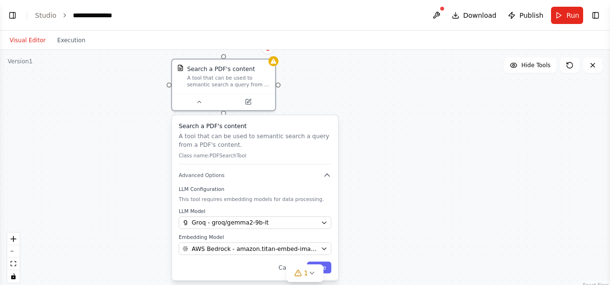
drag, startPoint x: 221, startPoint y: 143, endPoint x: 225, endPoint y: 118, distance: 25.9
click at [225, 118] on div "Search a PDF's content A tool that can be used to semantic search a query from …" at bounding box center [255, 197] width 166 height 165
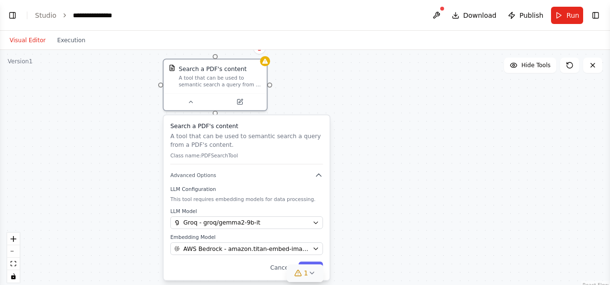
click at [312, 276] on icon at bounding box center [312, 273] width 8 height 8
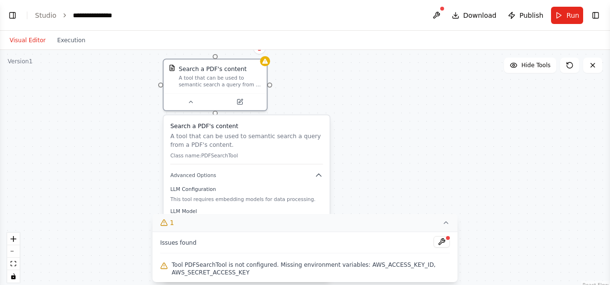
click at [297, 267] on span "Tool PDFSearchTool is not configured. Missing environment variables: AWS_ACCESS…" at bounding box center [311, 268] width 278 height 15
click at [442, 239] on button at bounding box center [441, 242] width 16 height 12
click at [447, 221] on icon at bounding box center [446, 223] width 8 height 8
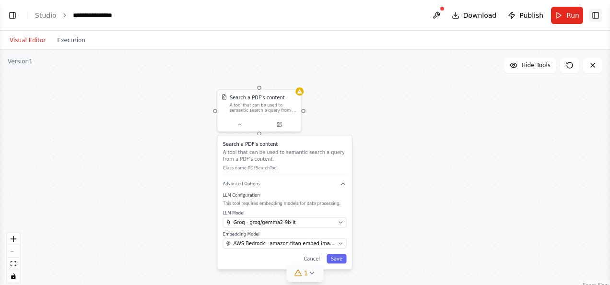
click at [593, 12] on button "Toggle Right Sidebar" at bounding box center [595, 15] width 13 height 13
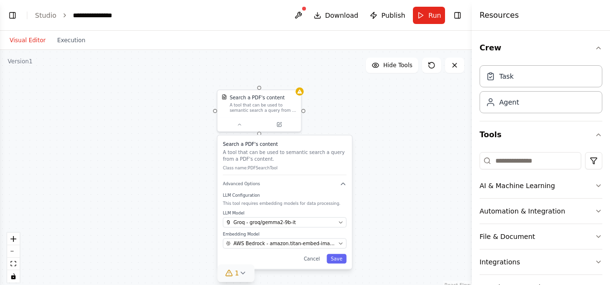
click at [415, 123] on div "Search a PDF's content A tool that can be used to semantic search a query from …" at bounding box center [236, 170] width 472 height 240
click at [248, 241] on span "AWS Bedrock - amazon.titan-embed-image-v1" at bounding box center [284, 243] width 102 height 7
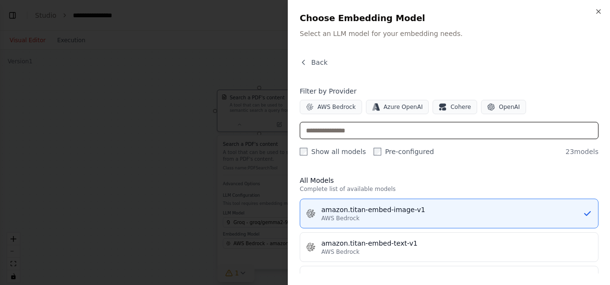
click at [348, 136] on input "text" at bounding box center [449, 130] width 299 height 17
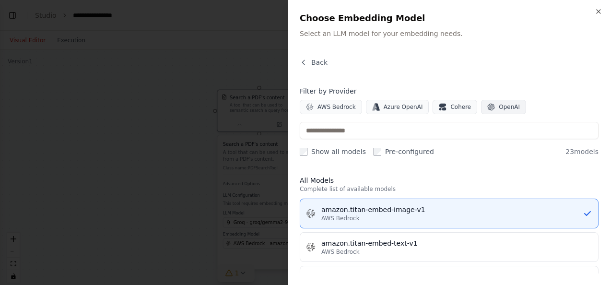
click at [484, 107] on button "OpenAI" at bounding box center [503, 107] width 45 height 14
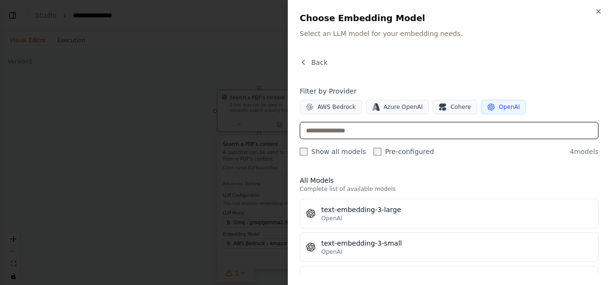
click at [354, 135] on input "text" at bounding box center [449, 130] width 299 height 17
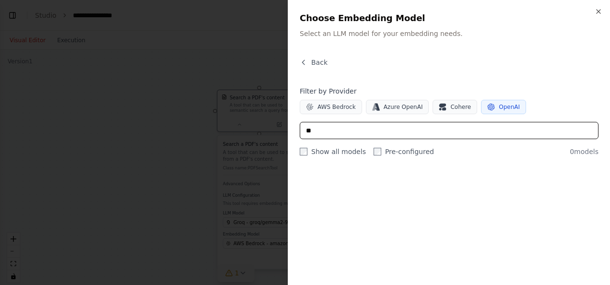
type input "*"
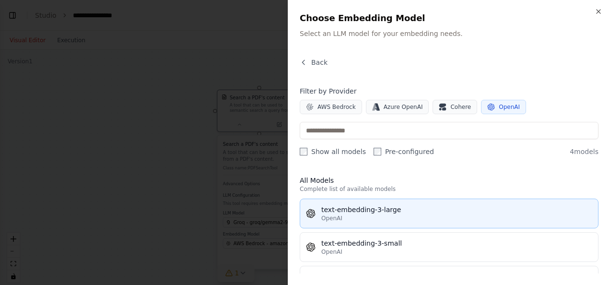
click at [363, 208] on div "text-embedding-3-large" at bounding box center [456, 210] width 271 height 10
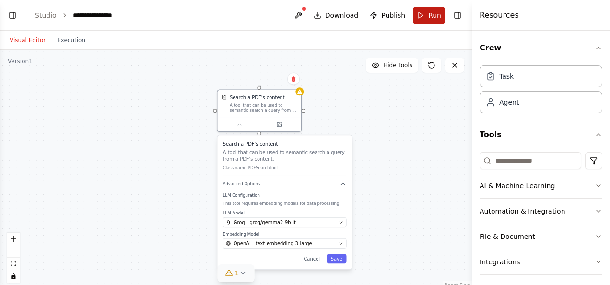
click at [419, 19] on button "Run" at bounding box center [429, 15] width 32 height 17
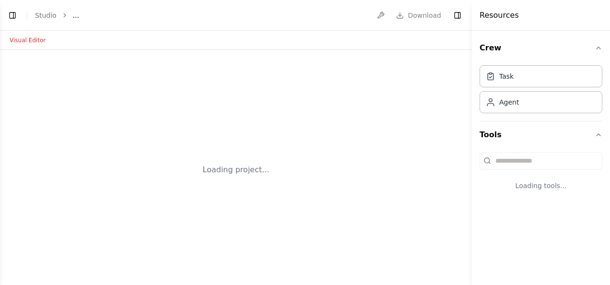
select select "****"
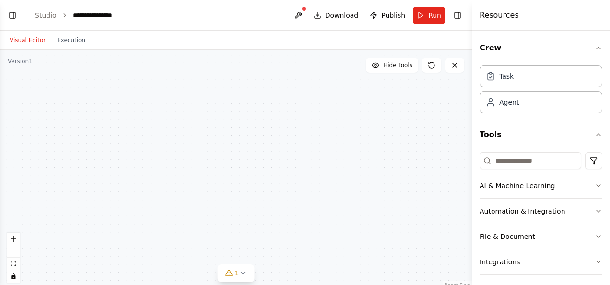
click at [314, 108] on div "Search a PDF's content A tool that can be used to semantic search a query from …" at bounding box center [236, 170] width 472 height 240
click at [256, 172] on div "Search a PDF's content A tool that can be used to semantic search a query from …" at bounding box center [236, 170] width 472 height 240
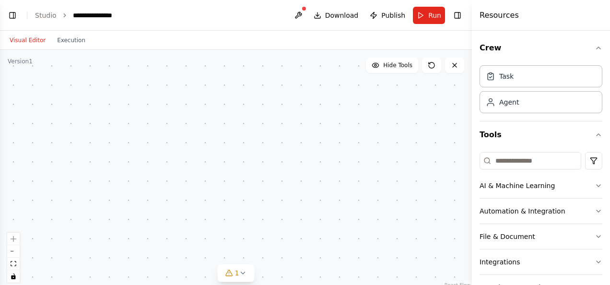
click at [256, 172] on div "Search a PDF's content A tool that can be used to semantic search a query from …" at bounding box center [236, 170] width 472 height 240
click at [13, 252] on button "zoom out" at bounding box center [13, 251] width 12 height 12
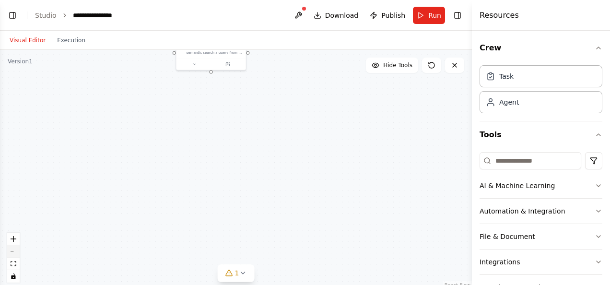
click at [13, 252] on button "zoom out" at bounding box center [13, 251] width 12 height 12
click at [13, 252] on div "React Flow controls" at bounding box center [13, 257] width 12 height 50
drag, startPoint x: 206, startPoint y: 67, endPoint x: 161, endPoint y: 170, distance: 112.5
click at [161, 170] on div "A tool that can be used to semantic search a query from a PDF's content." at bounding box center [174, 169] width 47 height 8
click at [17, 243] on button "zoom in" at bounding box center [13, 238] width 12 height 12
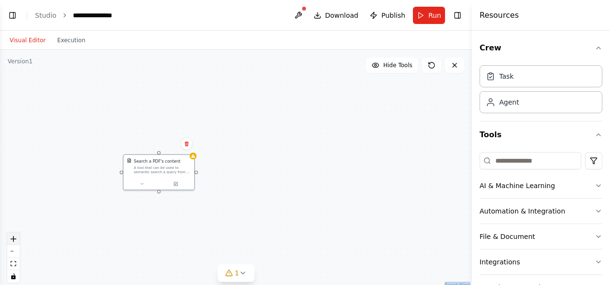
click at [14, 238] on icon "zoom in" at bounding box center [14, 239] width 6 height 6
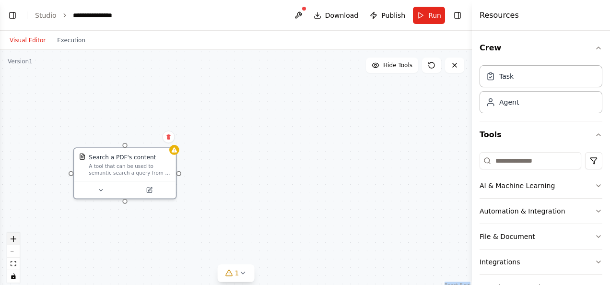
click at [14, 238] on icon "zoom in" at bounding box center [14, 239] width 6 height 6
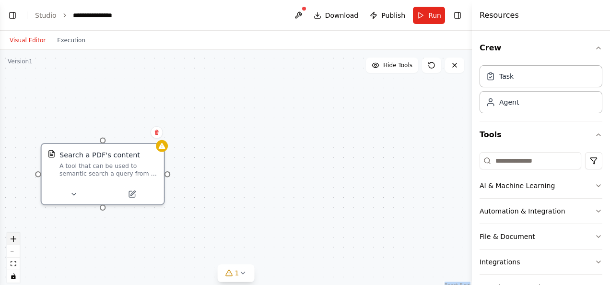
click at [14, 238] on icon "zoom in" at bounding box center [14, 239] width 6 height 6
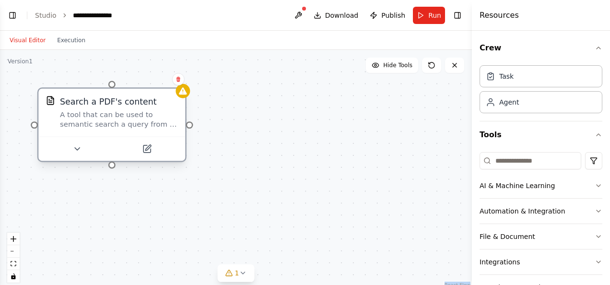
drag, startPoint x: 89, startPoint y: 162, endPoint x: 136, endPoint y: 117, distance: 64.8
click at [136, 117] on div "A tool that can be used to semantic search a query from a PDF's content." at bounding box center [119, 119] width 118 height 19
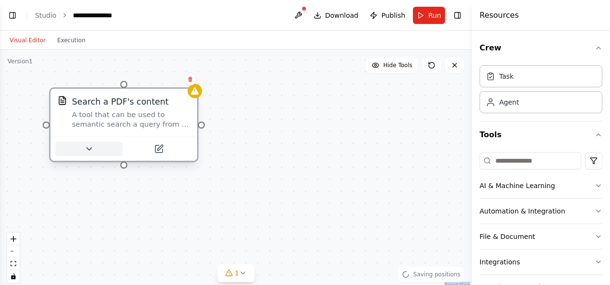
click at [91, 151] on icon at bounding box center [89, 149] width 10 height 10
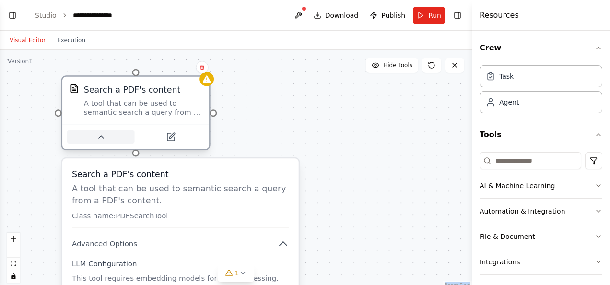
drag, startPoint x: 91, startPoint y: 151, endPoint x: 107, endPoint y: 134, distance: 23.7
click at [107, 134] on button at bounding box center [101, 137] width 68 height 14
click at [108, 141] on button at bounding box center [101, 137] width 68 height 14
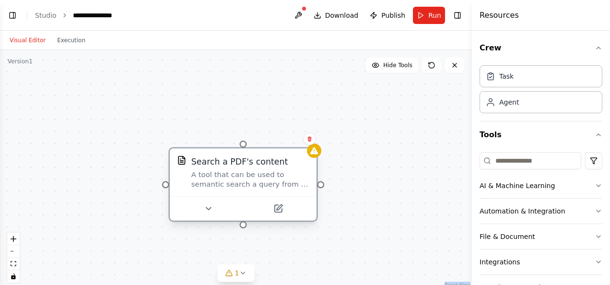
drag, startPoint x: 138, startPoint y: 105, endPoint x: 243, endPoint y: 186, distance: 131.9
click at [243, 186] on div "A tool that can be used to semantic search a query from a PDF's content." at bounding box center [250, 179] width 118 height 19
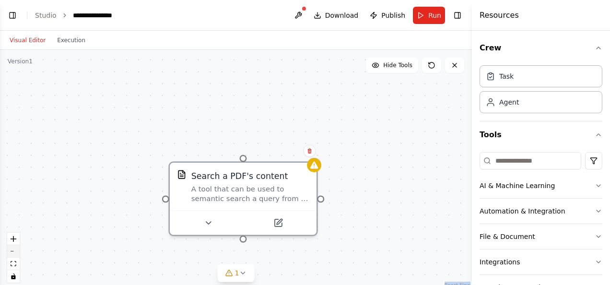
click at [11, 253] on button "zoom out" at bounding box center [13, 251] width 12 height 12
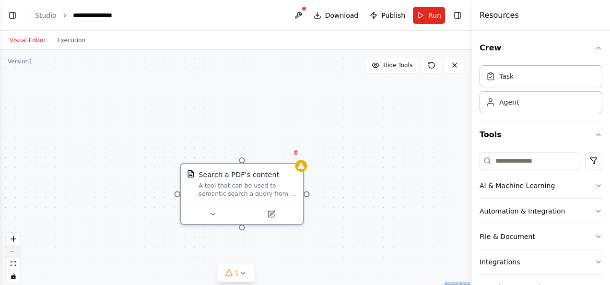
click at [11, 253] on button "zoom out" at bounding box center [13, 251] width 12 height 12
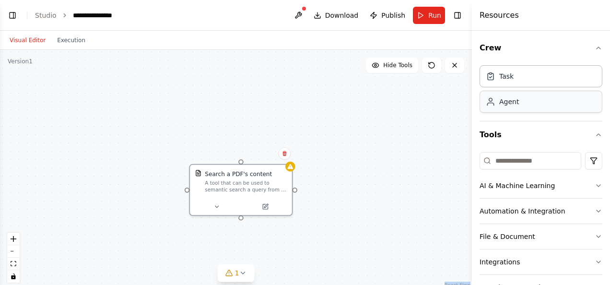
click at [507, 100] on div "Agent" at bounding box center [509, 102] width 20 height 10
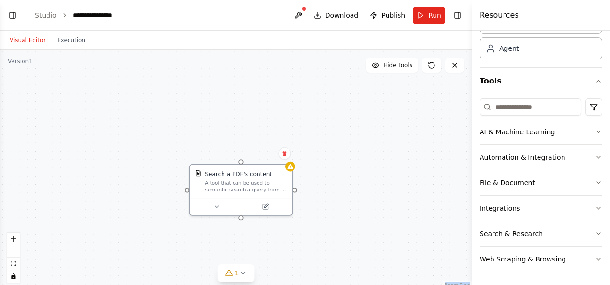
scroll to position [35, 0]
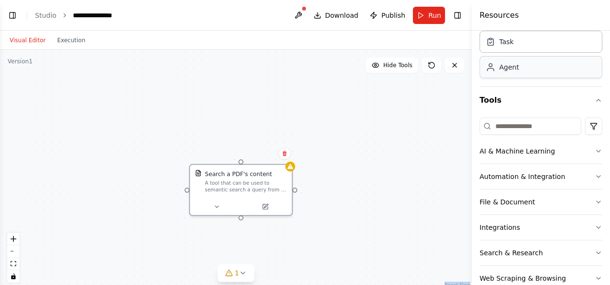
click at [568, 64] on div "Agent" at bounding box center [540, 67] width 123 height 22
click at [561, 53] on div "Task Agent" at bounding box center [540, 53] width 123 height 52
click at [559, 49] on div "Task" at bounding box center [540, 41] width 123 height 22
click at [534, 73] on div "Agent" at bounding box center [540, 67] width 123 height 22
click at [594, 201] on icon "button" at bounding box center [598, 202] width 8 height 8
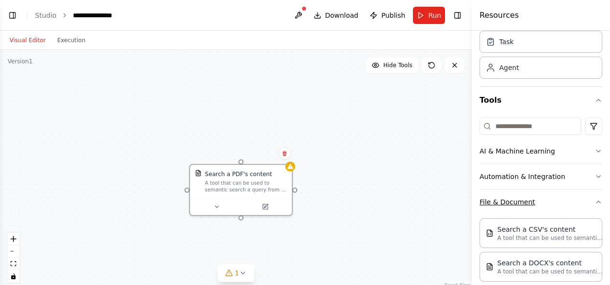
click at [594, 201] on icon "button" at bounding box center [598, 202] width 8 height 8
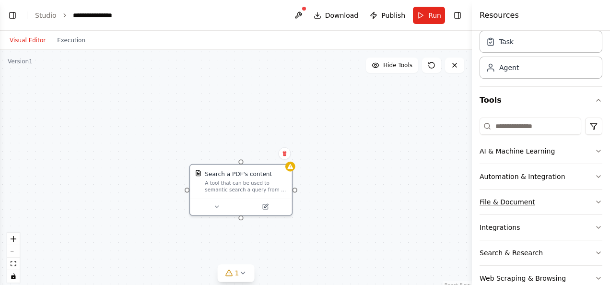
click at [594, 201] on icon "button" at bounding box center [598, 202] width 8 height 8
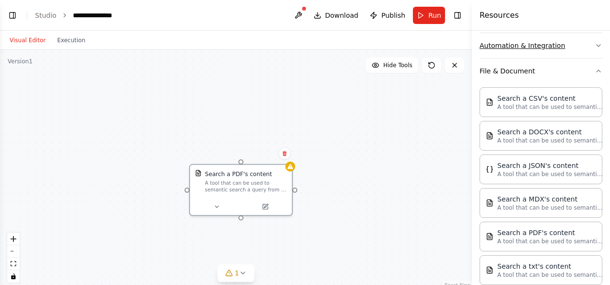
scroll to position [164, 0]
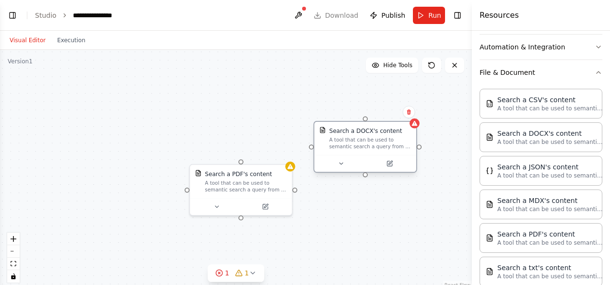
drag, startPoint x: 451, startPoint y: 134, endPoint x: 335, endPoint y: 121, distance: 117.3
click at [335, 127] on div "Search a DOCX's content" at bounding box center [365, 131] width 73 height 8
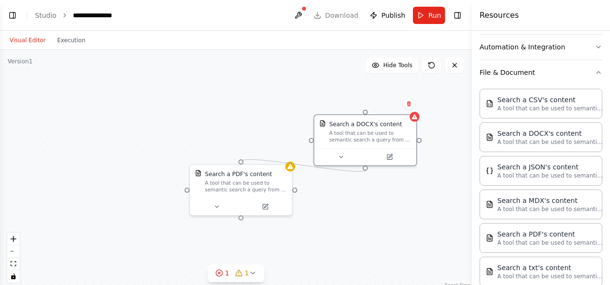
drag, startPoint x: 242, startPoint y: 162, endPoint x: 367, endPoint y: 169, distance: 125.8
click at [367, 169] on div "Search a PDF's content A tool that can be used to semantic search a query from …" at bounding box center [236, 170] width 472 height 240
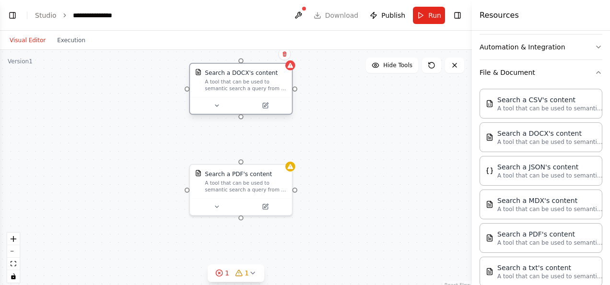
drag, startPoint x: 367, startPoint y: 145, endPoint x: 239, endPoint y: 91, distance: 138.4
click at [239, 91] on div "Search a DOCX's content A tool that can be used to semantic search a query from…" at bounding box center [241, 80] width 102 height 33
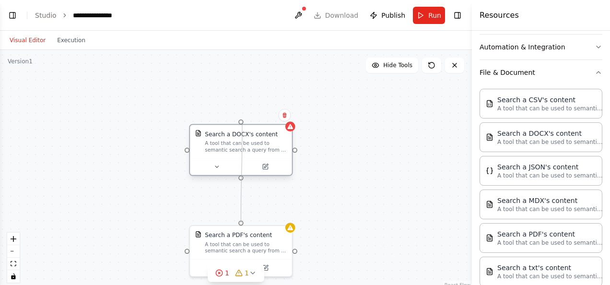
drag, startPoint x: 241, startPoint y: 159, endPoint x: 242, endPoint y: 124, distance: 35.5
click at [242, 151] on div "Search a PDF's content A tool that can be used to semantic search a query from …" at bounding box center [218, 254] width 407 height 207
click at [285, 114] on icon at bounding box center [284, 115] width 4 height 5
click at [255, 116] on button "Confirm" at bounding box center [257, 115] width 34 height 12
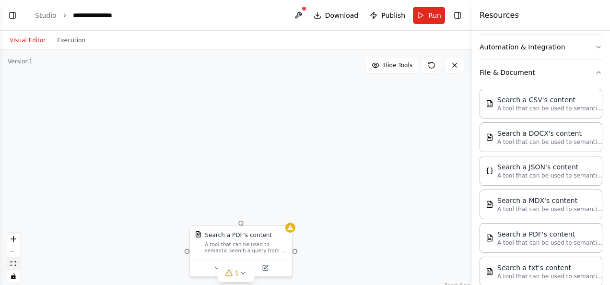
click at [15, 264] on icon "fit view" at bounding box center [14, 263] width 6 height 5
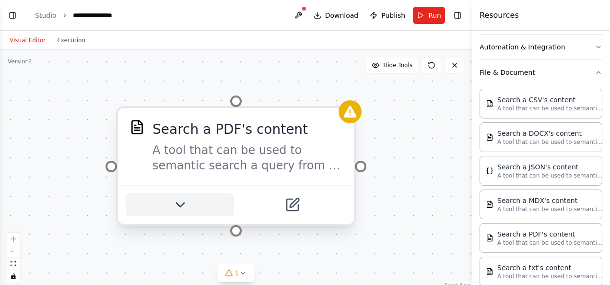
click at [178, 200] on icon at bounding box center [179, 204] width 15 height 15
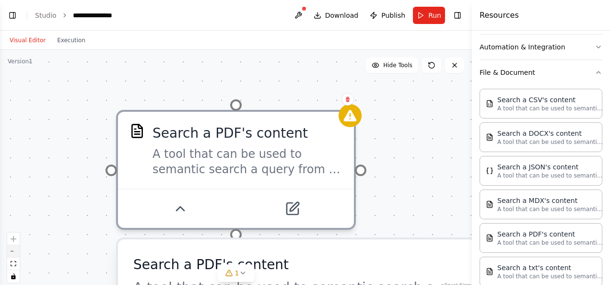
click at [15, 256] on button "zoom out" at bounding box center [13, 251] width 12 height 12
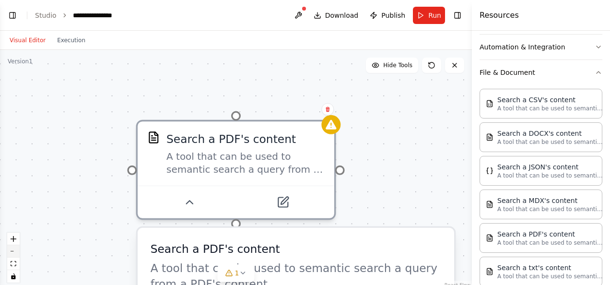
click at [15, 256] on button "zoom out" at bounding box center [13, 251] width 12 height 12
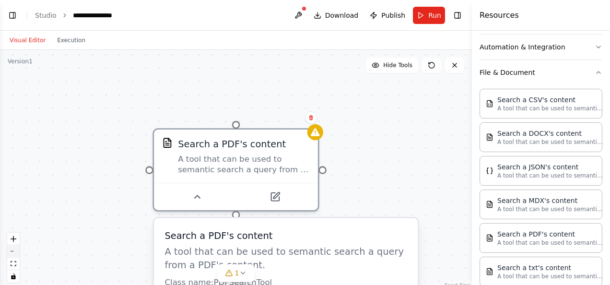
click at [15, 256] on button "zoom out" at bounding box center [13, 251] width 12 height 12
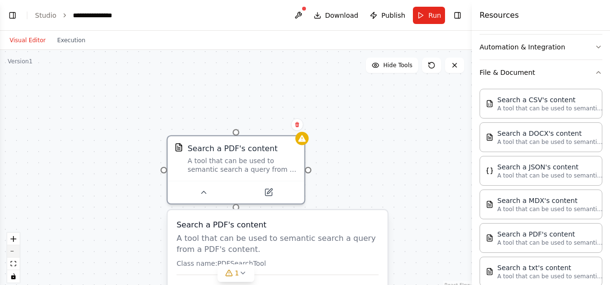
click at [15, 256] on button "zoom out" at bounding box center [13, 251] width 12 height 12
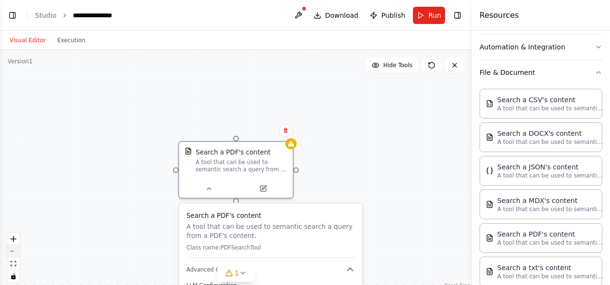
click at [15, 256] on button "zoom out" at bounding box center [13, 251] width 12 height 12
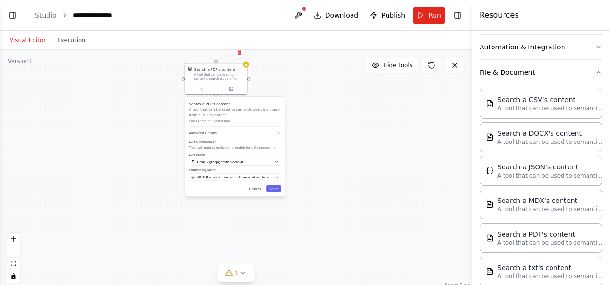
drag, startPoint x: 282, startPoint y: 253, endPoint x: 277, endPoint y: 138, distance: 115.1
click at [277, 138] on div "Search a PDF's content A tool that can be used to semantic search a query from …" at bounding box center [235, 146] width 100 height 99
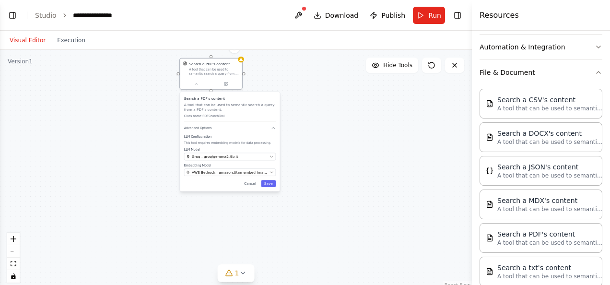
click at [231, 166] on label "Embedding Model" at bounding box center [230, 165] width 92 height 4
click at [223, 174] on span "AWS Bedrock - amazon.titan-embed-image-v1" at bounding box center [230, 172] width 76 height 5
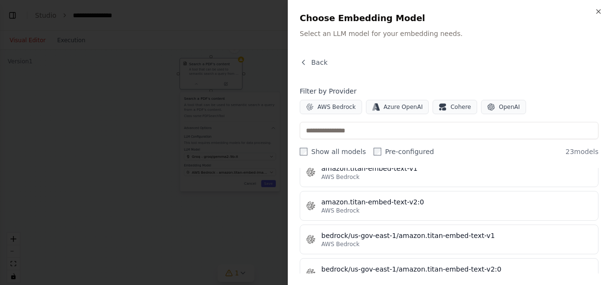
scroll to position [74, 0]
click at [400, 174] on div "AWS Bedrock" at bounding box center [456, 178] width 271 height 8
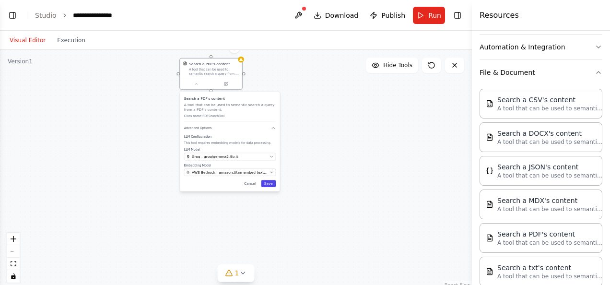
click at [271, 184] on button "Save" at bounding box center [268, 183] width 15 height 7
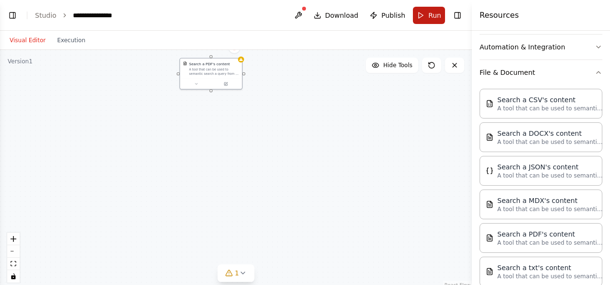
click at [429, 17] on span "Run" at bounding box center [434, 16] width 13 height 10
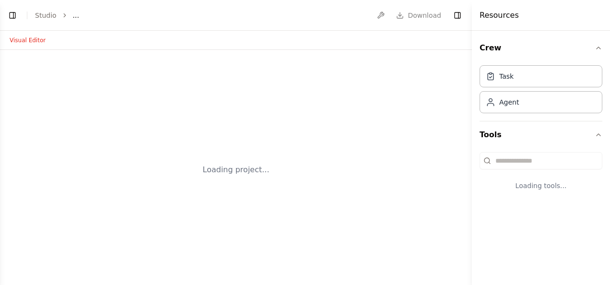
select select "****"
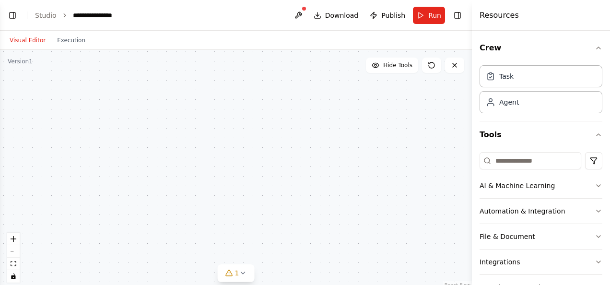
drag, startPoint x: 380, startPoint y: 176, endPoint x: 163, endPoint y: 135, distance: 220.9
click at [163, 135] on div "Search a PDF's content A tool that can be used to semantic search a query from …" at bounding box center [236, 170] width 472 height 240
click at [17, 267] on button "fit view" at bounding box center [13, 263] width 12 height 12
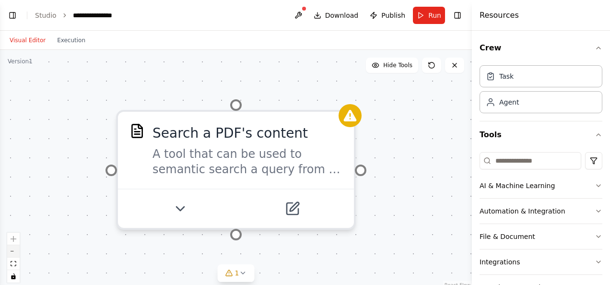
click at [9, 252] on button "zoom out" at bounding box center [13, 251] width 12 height 12
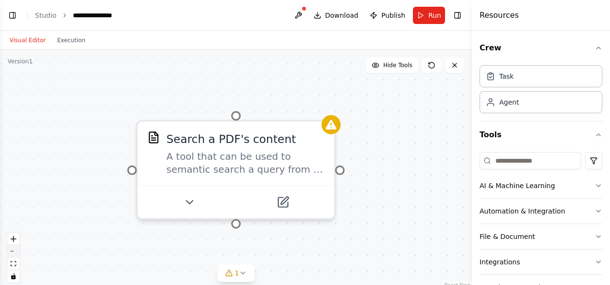
click at [9, 252] on button "zoom out" at bounding box center [13, 251] width 12 height 12
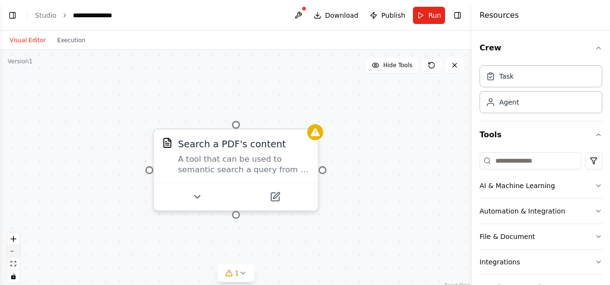
click at [9, 252] on button "zoom out" at bounding box center [13, 251] width 12 height 12
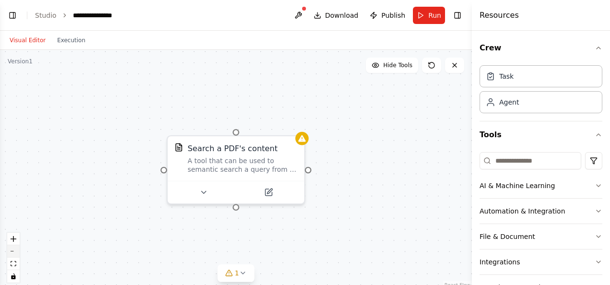
click at [9, 252] on button "zoom out" at bounding box center [13, 251] width 12 height 12
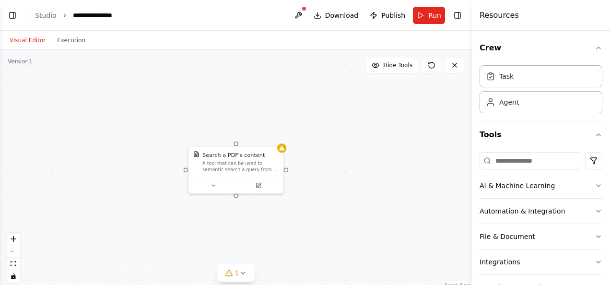
click at [85, 194] on div "Search a PDF's content A tool that can be used to semantic search a query from …" at bounding box center [236, 170] width 472 height 240
click at [501, 102] on div "Agent" at bounding box center [509, 102] width 20 height 10
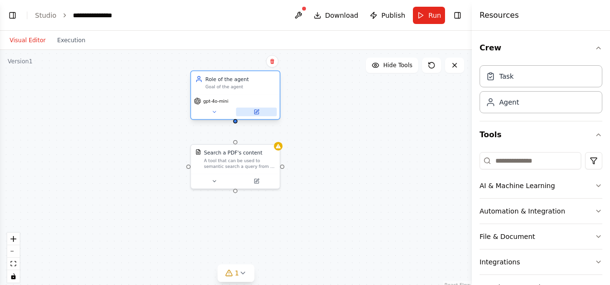
drag, startPoint x: 441, startPoint y: 141, endPoint x: 239, endPoint y: 107, distance: 204.1
click at [239, 107] on div "gpt-4o-mini" at bounding box center [235, 106] width 89 height 25
drag, startPoint x: 236, startPoint y: 142, endPoint x: 233, endPoint y: 119, distance: 23.3
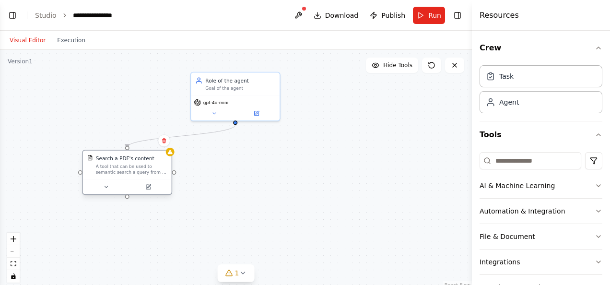
drag, startPoint x: 244, startPoint y: 174, endPoint x: 137, endPoint y: 179, distance: 107.5
click at [137, 179] on div at bounding box center [127, 186] width 89 height 15
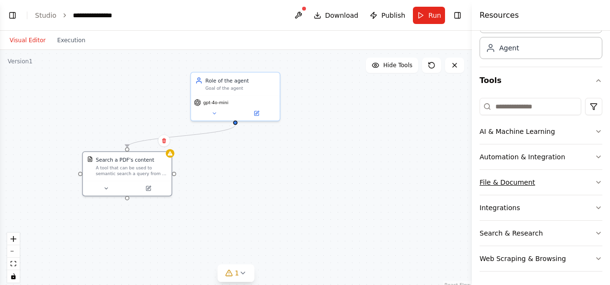
scroll to position [54, 0]
click at [519, 181] on button "File & Document" at bounding box center [540, 182] width 123 height 25
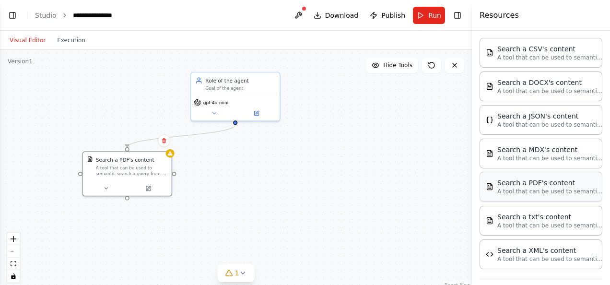
scroll to position [216, 0]
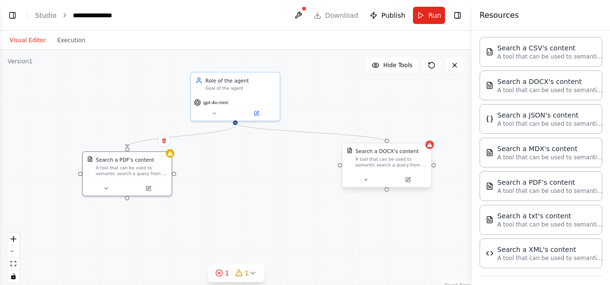
drag, startPoint x: 234, startPoint y: 122, endPoint x: 389, endPoint y: 144, distance: 156.4
click at [273, 175] on div ".deletable-edge-delete-btn { width: 20px; height: 20px; border: 0px solid #ffff…" at bounding box center [236, 170] width 472 height 240
click at [215, 113] on icon at bounding box center [214, 112] width 6 height 6
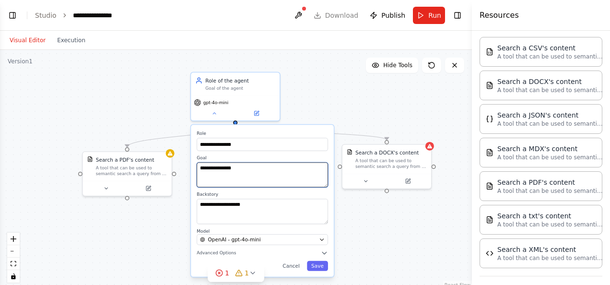
click at [266, 174] on textarea "**********" at bounding box center [262, 175] width 131 height 25
click at [266, 173] on textarea "**********" at bounding box center [262, 175] width 131 height 25
type textarea "*"
type textarea "**********"
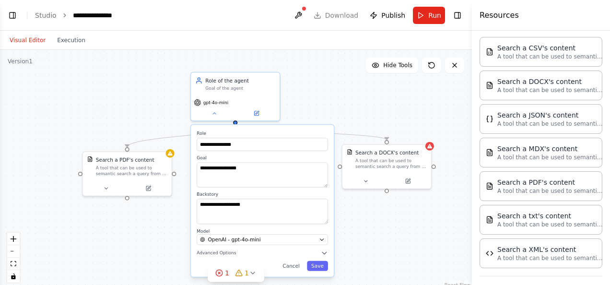
click at [319, 271] on div "**********" at bounding box center [262, 200] width 143 height 151
click at [319, 268] on button "Save" at bounding box center [317, 265] width 21 height 10
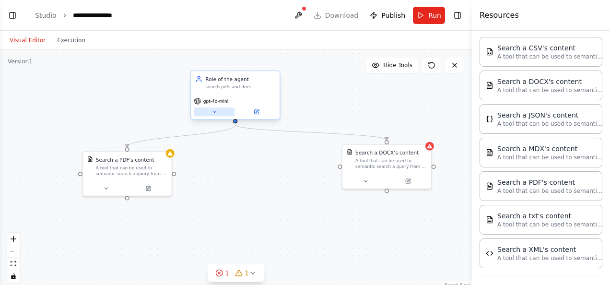
click at [216, 113] on icon at bounding box center [214, 112] width 6 height 6
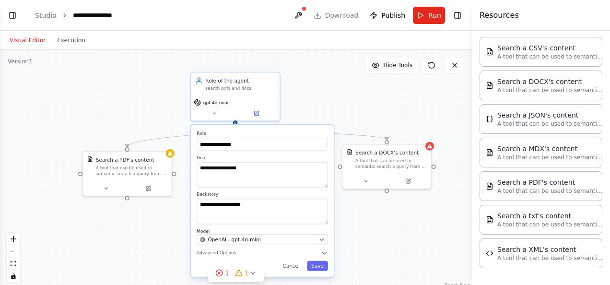
click at [332, 89] on div ".deletable-edge-delete-btn { width: 20px; height: 20px; border: 0px solid #ffff…" at bounding box center [236, 170] width 472 height 240
click at [371, 184] on button at bounding box center [365, 179] width 41 height 9
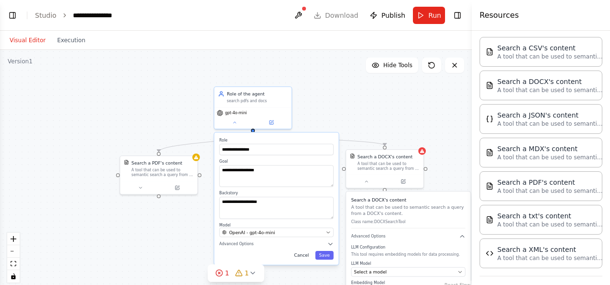
click at [305, 255] on button "Cancel" at bounding box center [301, 255] width 23 height 9
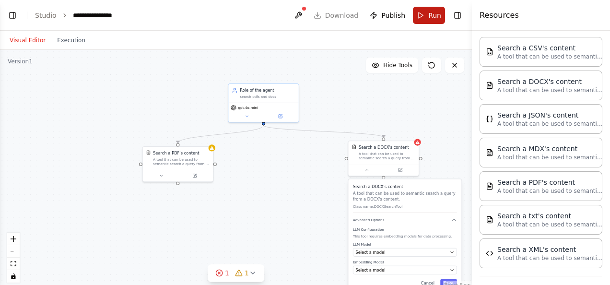
click at [431, 21] on button "Run" at bounding box center [429, 15] width 32 height 17
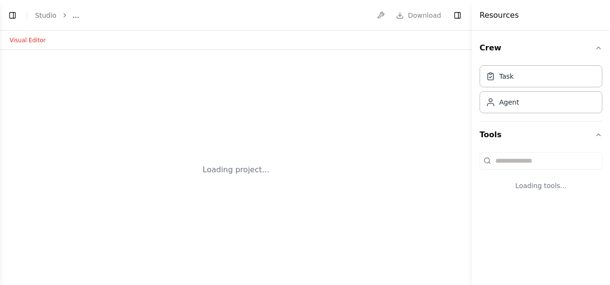
select select "****"
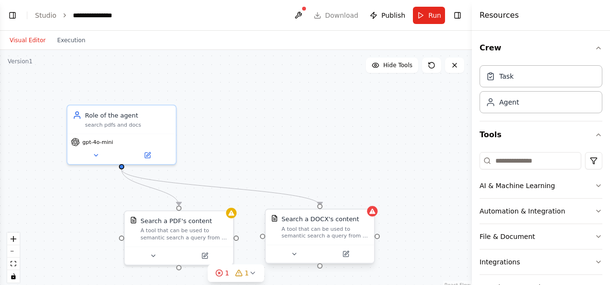
click at [360, 232] on div "A tool that can be used to semantic search a query from a DOCX's content." at bounding box center [324, 232] width 87 height 14
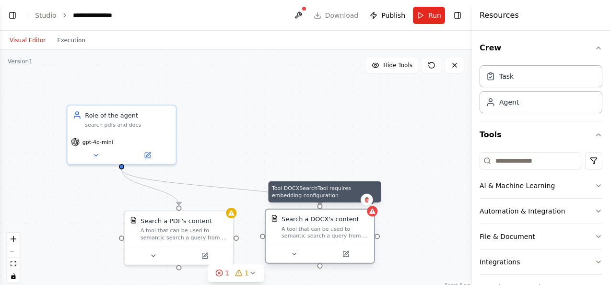
click at [367, 208] on div at bounding box center [372, 211] width 11 height 11
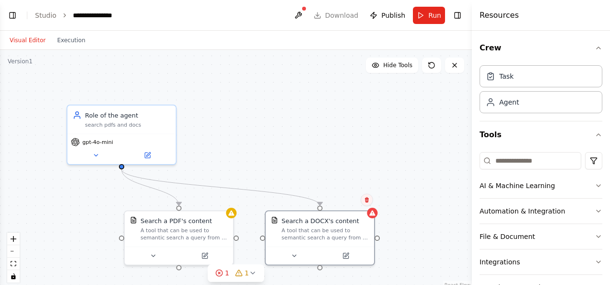
click at [366, 201] on icon at bounding box center [367, 199] width 4 height 5
click at [341, 195] on button "Confirm" at bounding box center [340, 200] width 34 height 12
